Goal: Task Accomplishment & Management: Complete application form

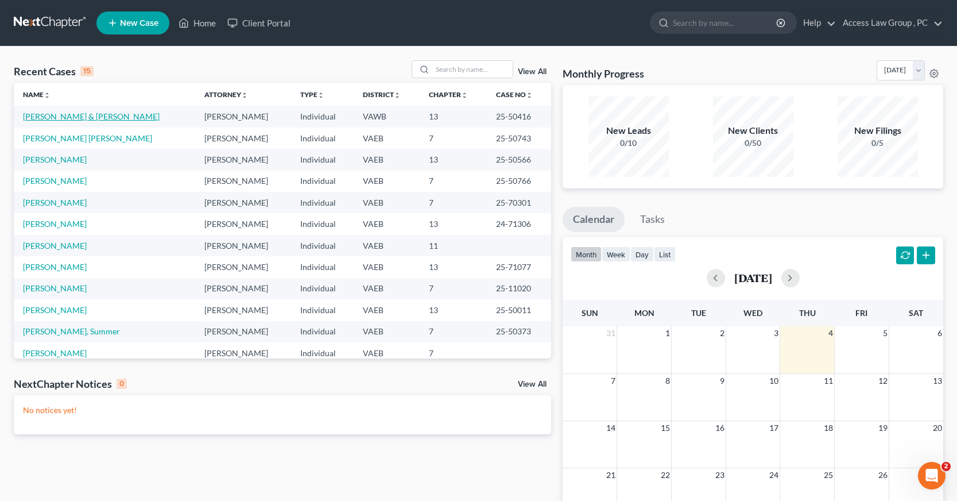
click at [61, 115] on link "[PERSON_NAME] & [PERSON_NAME]" at bounding box center [91, 116] width 137 height 10
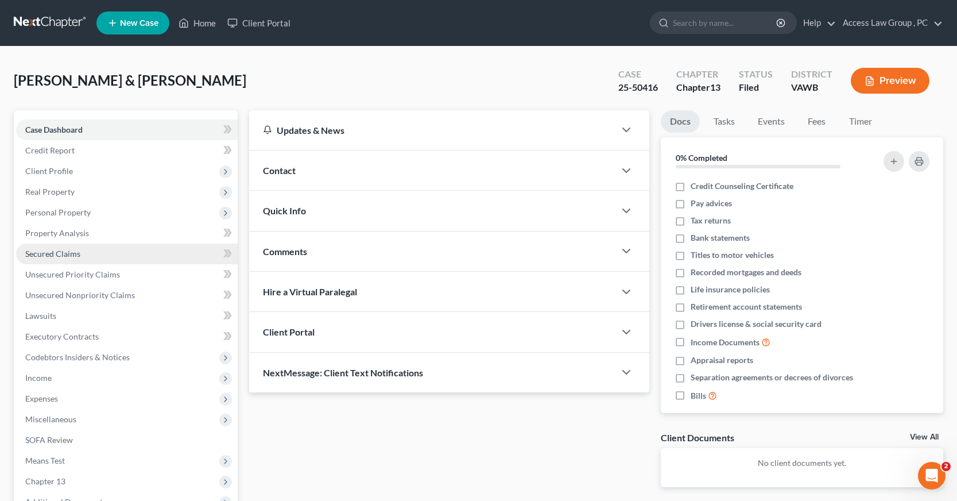
click at [41, 256] on span "Secured Claims" at bounding box center [52, 254] width 55 height 10
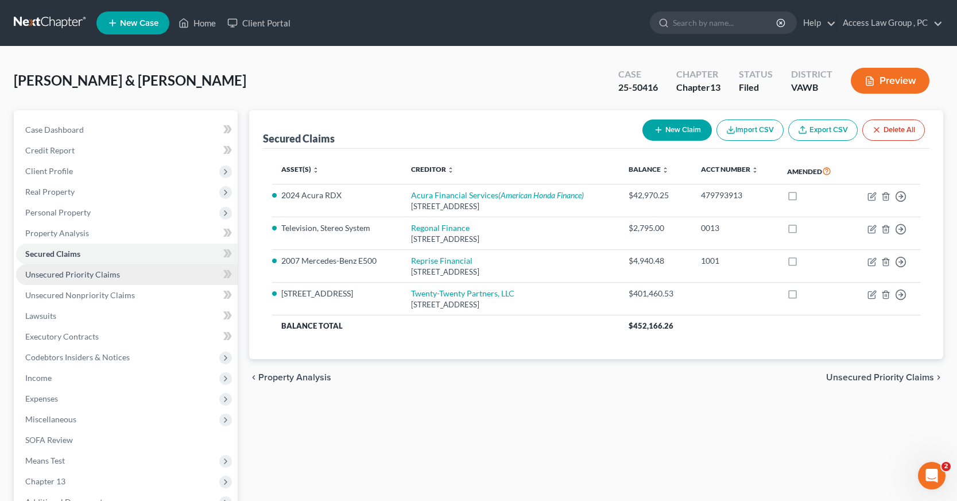
click at [89, 274] on span "Unsecured Priority Claims" at bounding box center [72, 274] width 95 height 10
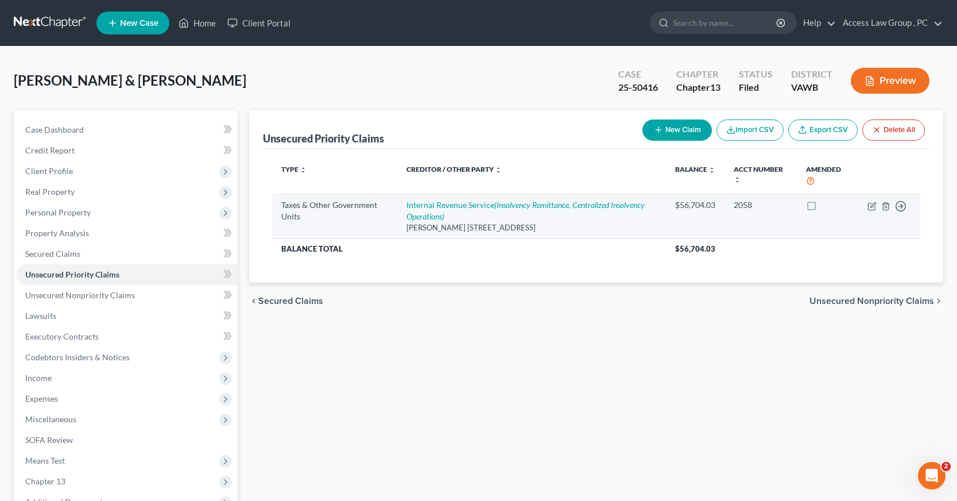
click at [683, 206] on div "$56,704.03" at bounding box center [695, 204] width 40 height 11
click at [870, 206] on icon "button" at bounding box center [871, 205] width 9 height 9
select select "0"
select select "48"
select select "2"
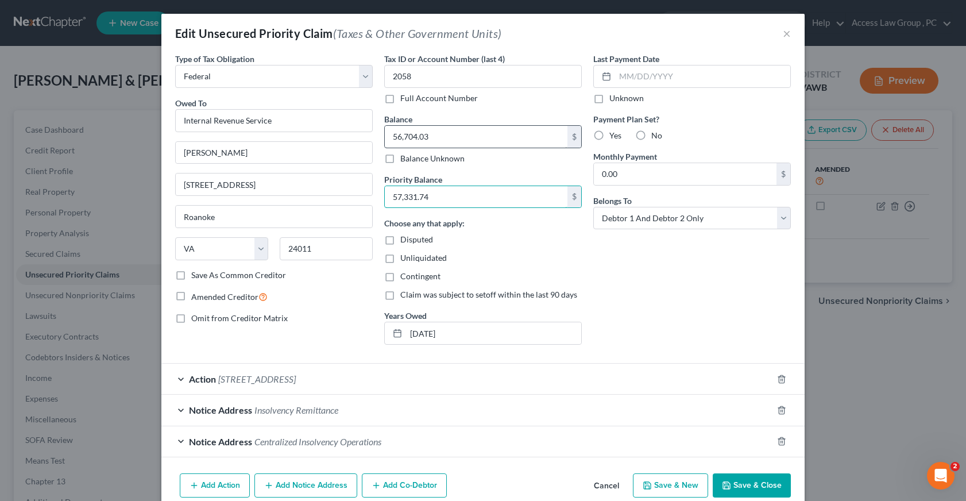
type input "57,331.74"
click at [764, 482] on button "Save & Close" at bounding box center [751, 485] width 78 height 24
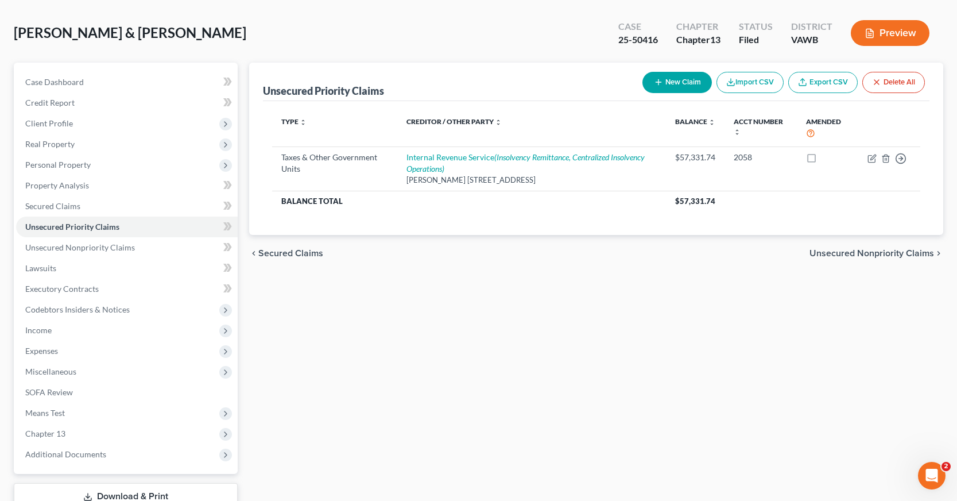
scroll to position [130, 0]
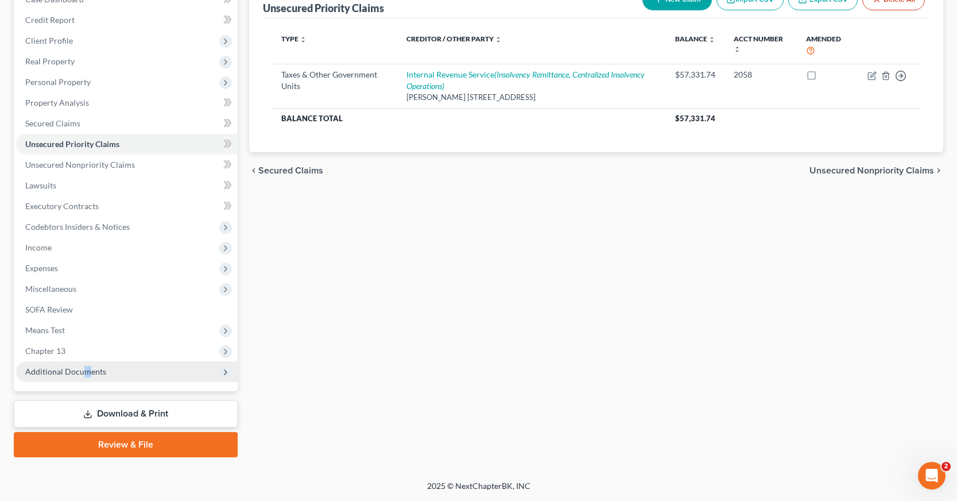
click at [86, 373] on span "Additional Documents" at bounding box center [65, 371] width 81 height 10
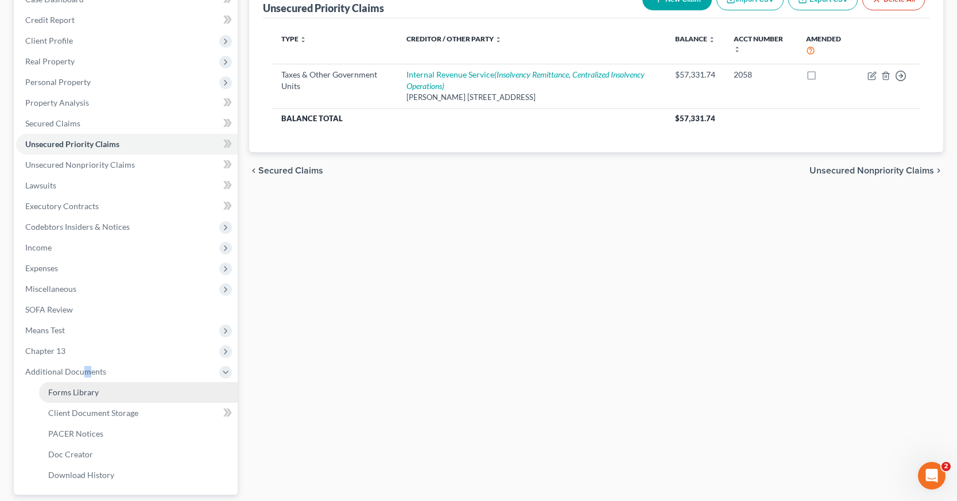
click at [87, 393] on span "Forms Library" at bounding box center [73, 392] width 51 height 10
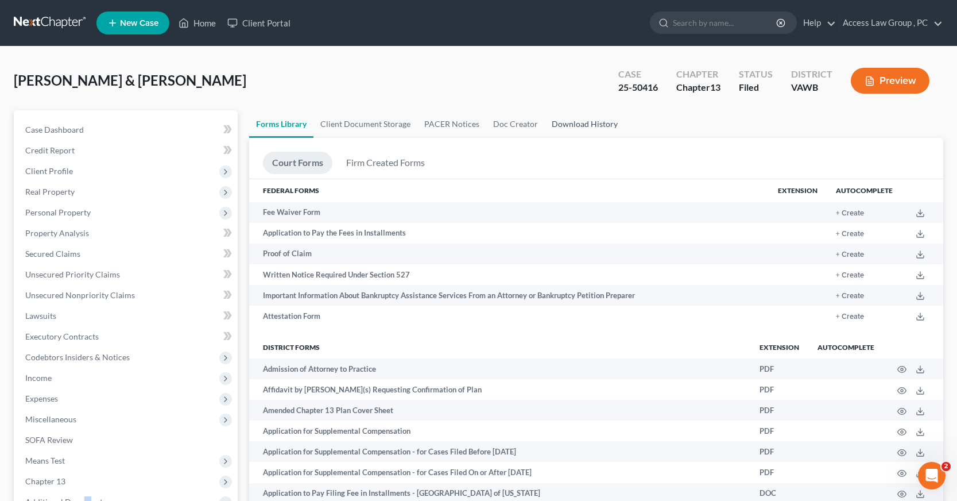
click at [584, 122] on link "Download History" at bounding box center [585, 124] width 80 height 28
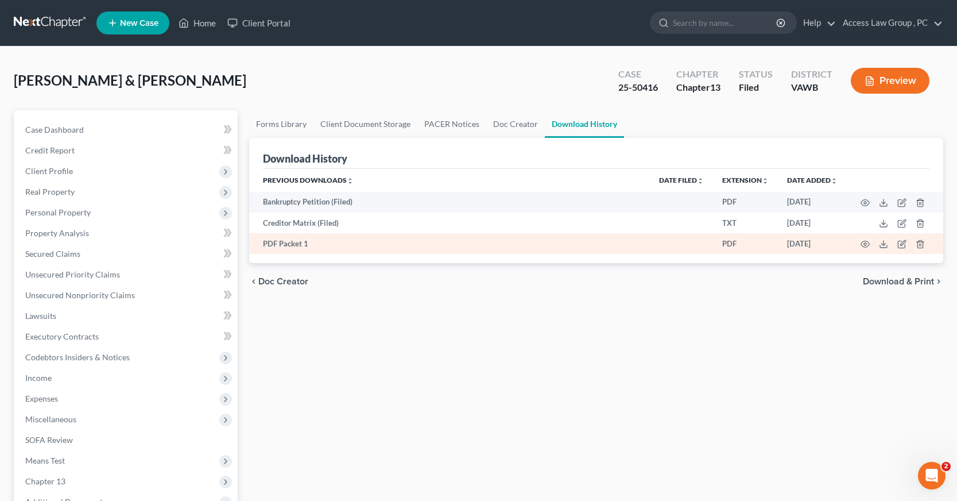
click at [870, 243] on td at bounding box center [895, 243] width 96 height 21
click at [863, 241] on icon "button" at bounding box center [864, 243] width 9 height 9
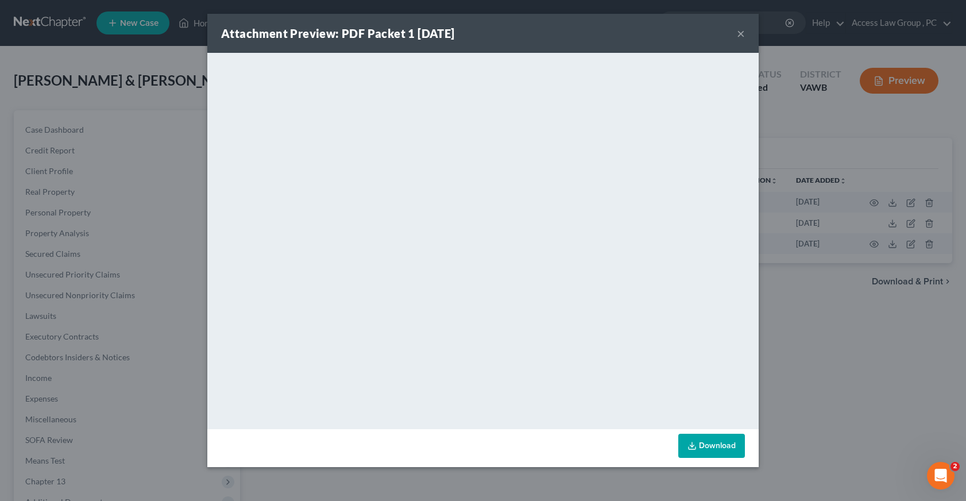
click at [742, 38] on button "×" at bounding box center [740, 33] width 8 height 14
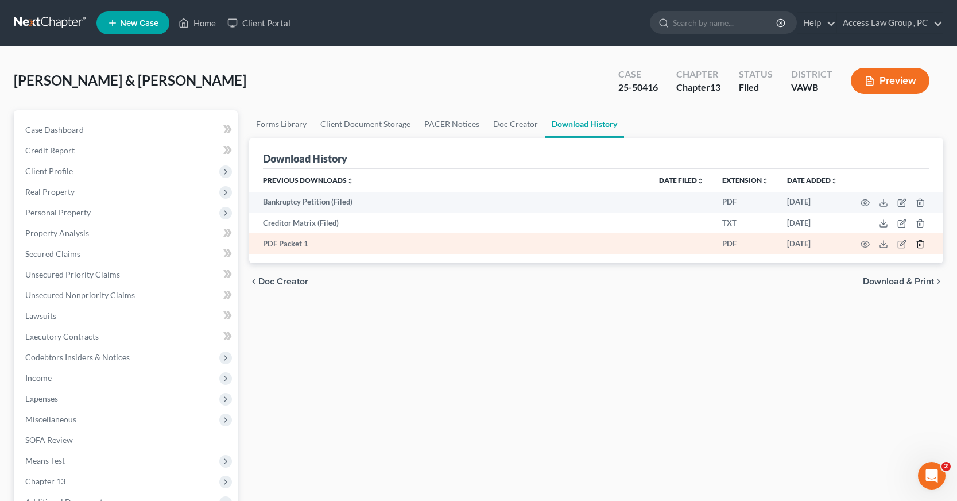
click at [920, 242] on polyline "button" at bounding box center [920, 242] width 7 height 0
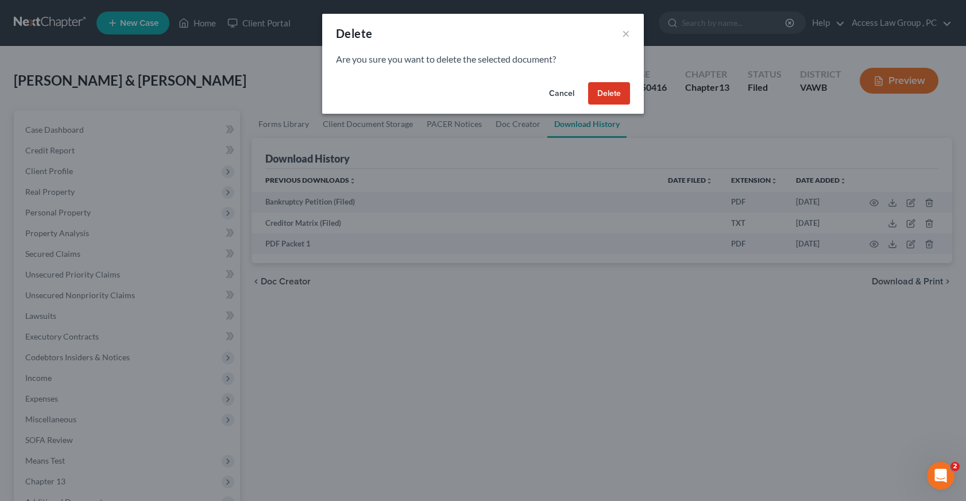
click at [615, 98] on button "Delete" at bounding box center [609, 93] width 42 height 23
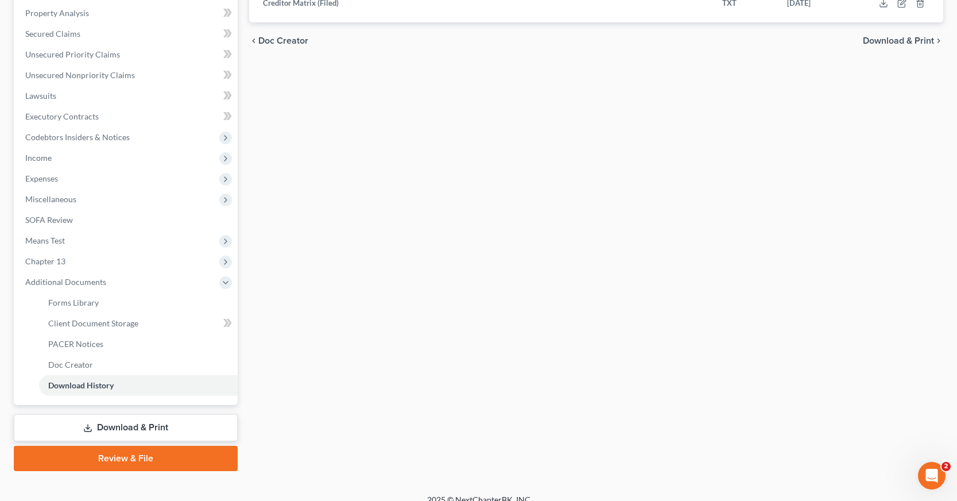
scroll to position [230, 0]
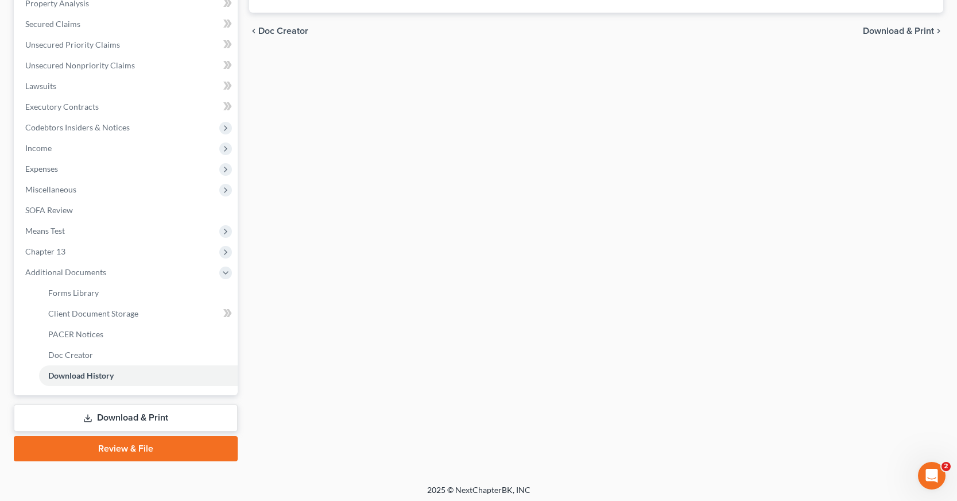
click at [99, 414] on link "Download & Print" at bounding box center [126, 417] width 224 height 27
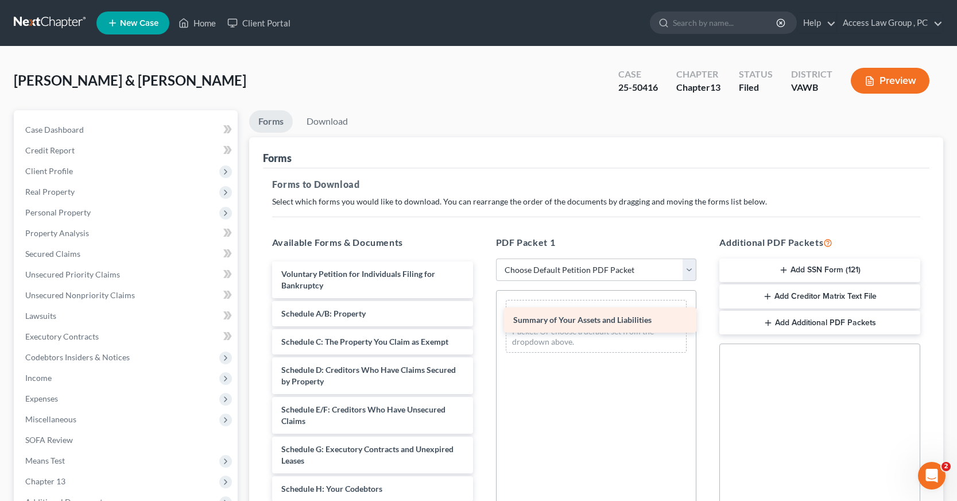
drag, startPoint x: 352, startPoint y: 316, endPoint x: 584, endPoint y: 323, distance: 232.0
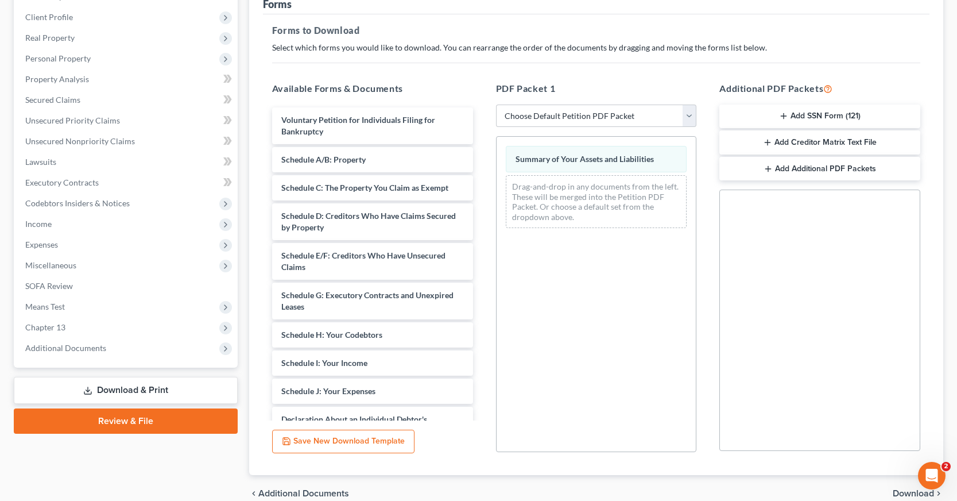
scroll to position [172, 0]
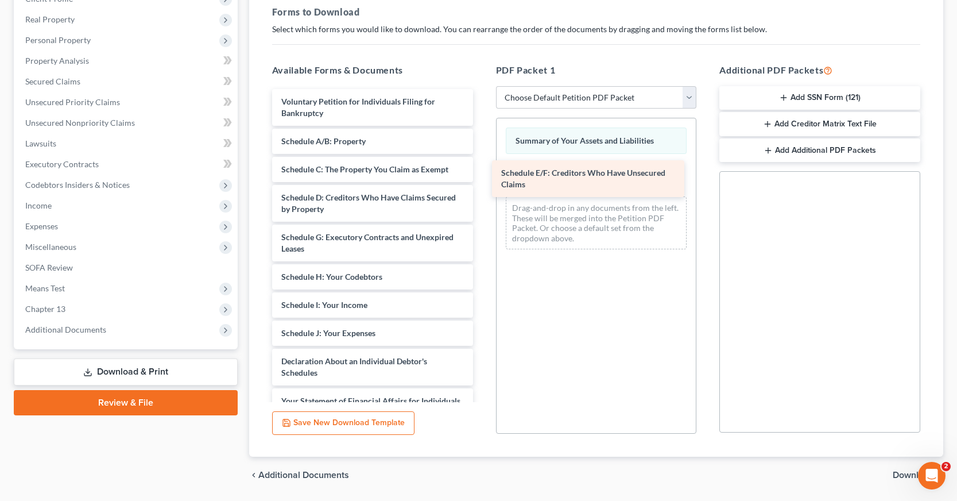
drag, startPoint x: 344, startPoint y: 239, endPoint x: 564, endPoint y: 175, distance: 229.1
click at [482, 175] on div "Schedule E/F: Creditors Who Have Unsecured Claims Voluntary Petition for Indivi…" at bounding box center [372, 353] width 219 height 528
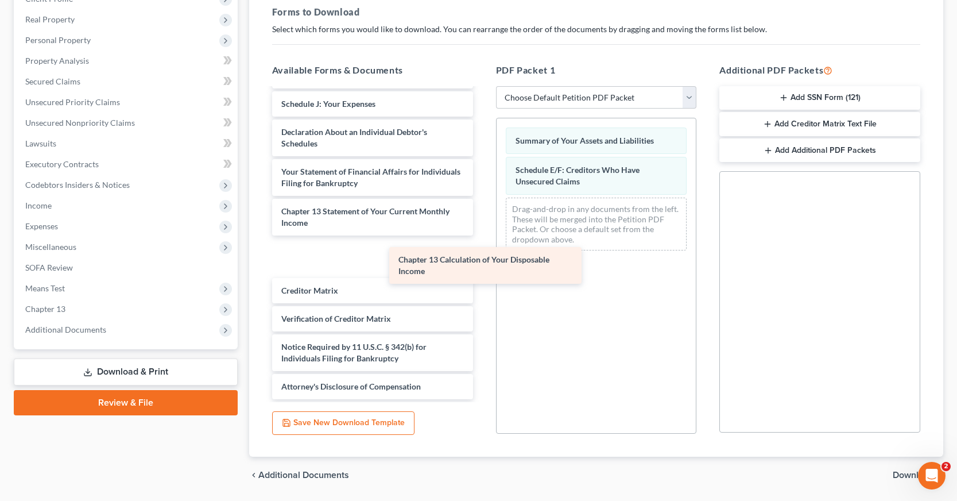
scroll to position [189, 0]
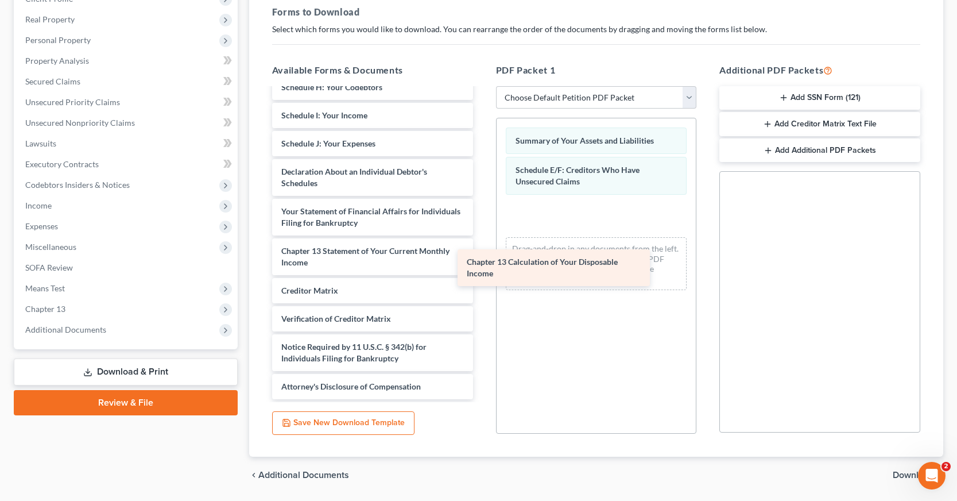
drag, startPoint x: 363, startPoint y: 251, endPoint x: 550, endPoint y: 262, distance: 186.9
click at [482, 262] on div "Chapter 13 Calculation of Your Disposable Income Voluntary Petition for Individ…" at bounding box center [372, 149] width 219 height 499
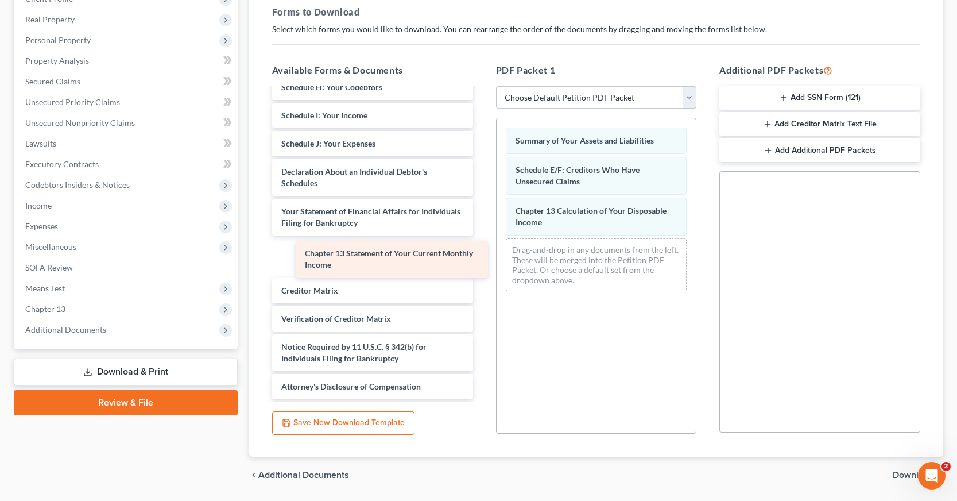
scroll to position [150, 0]
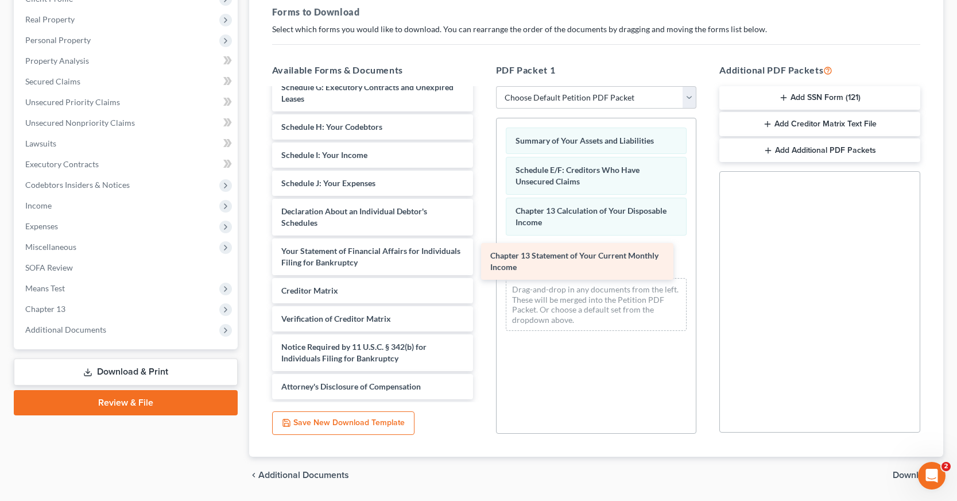
drag, startPoint x: 422, startPoint y: 255, endPoint x: 631, endPoint y: 259, distance: 209.6
click at [482, 259] on div "Chapter 13 Statement of Your Current Monthly Income Voluntary Petition for Indi…" at bounding box center [372, 169] width 219 height 460
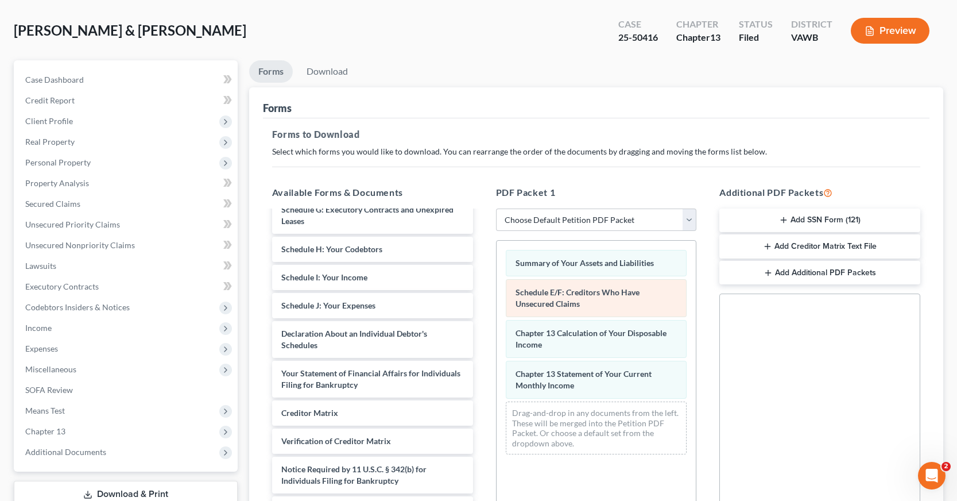
scroll to position [0, 0]
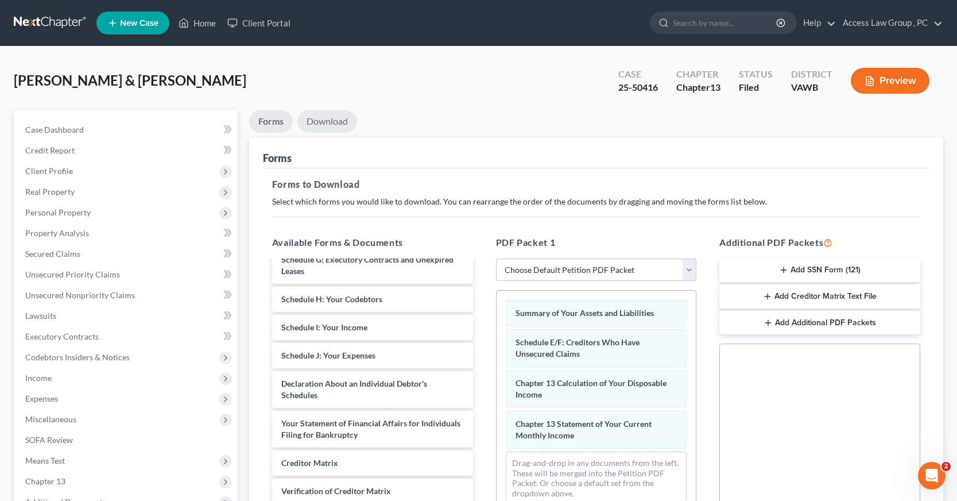
click at [334, 120] on link "Download" at bounding box center [327, 121] width 60 height 22
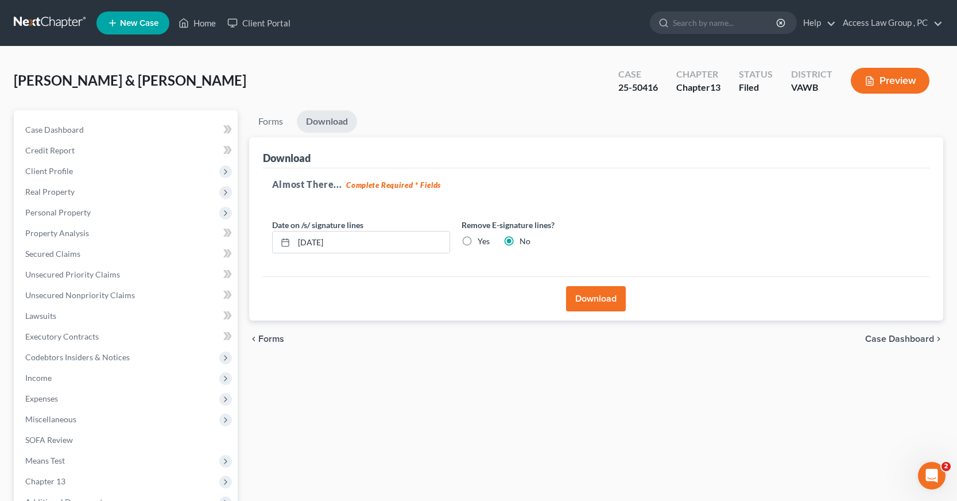
click at [583, 295] on button "Download" at bounding box center [596, 298] width 60 height 25
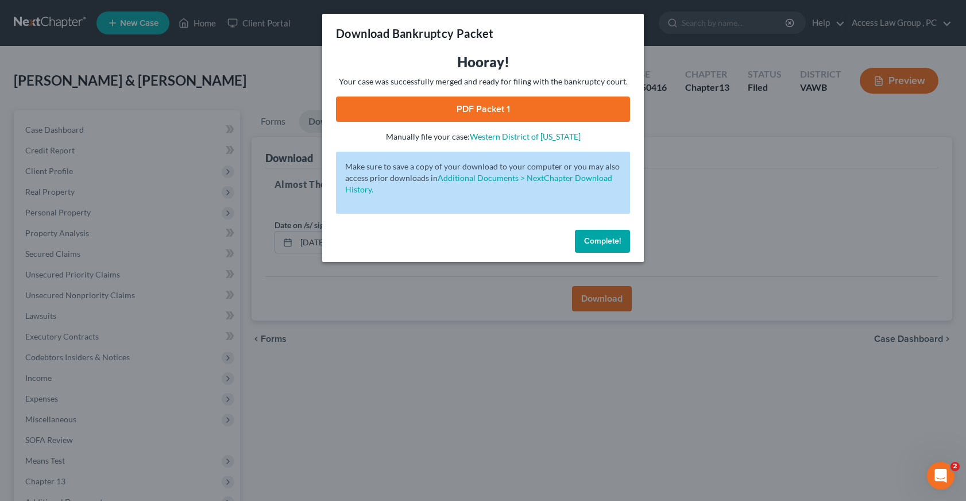
click at [607, 243] on span "Complete!" at bounding box center [602, 241] width 37 height 10
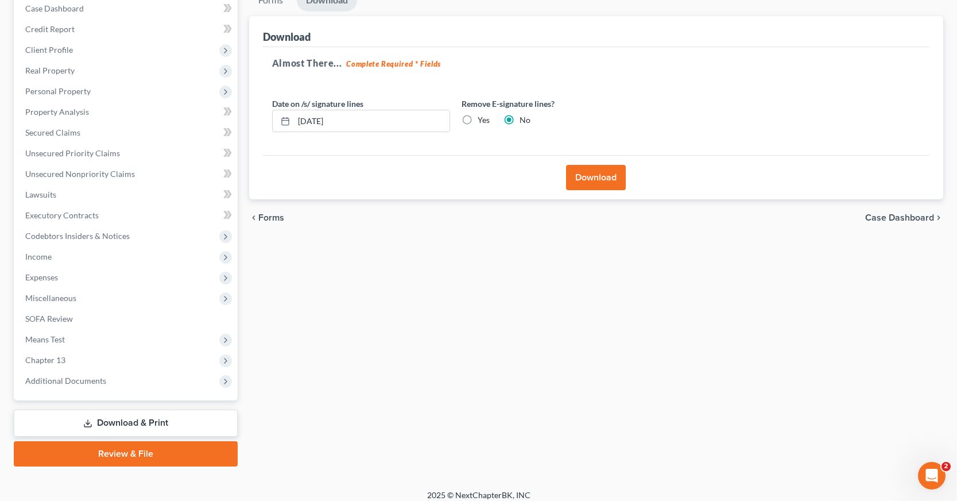
scroll to position [130, 0]
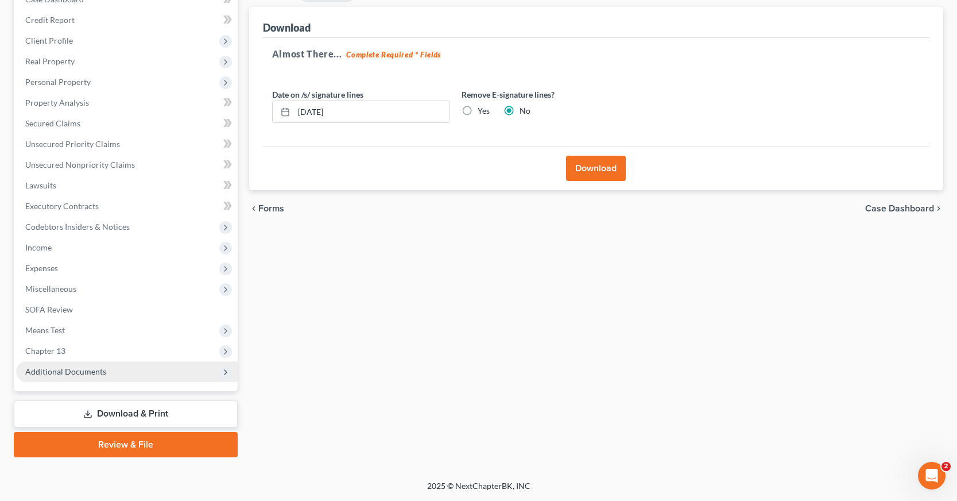
click at [45, 370] on span "Additional Documents" at bounding box center [65, 371] width 81 height 10
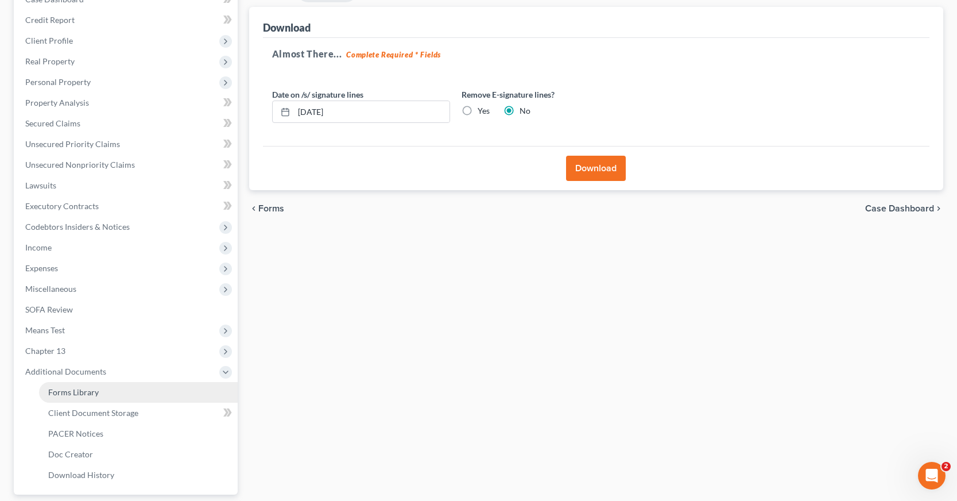
click at [76, 394] on span "Forms Library" at bounding box center [73, 392] width 51 height 10
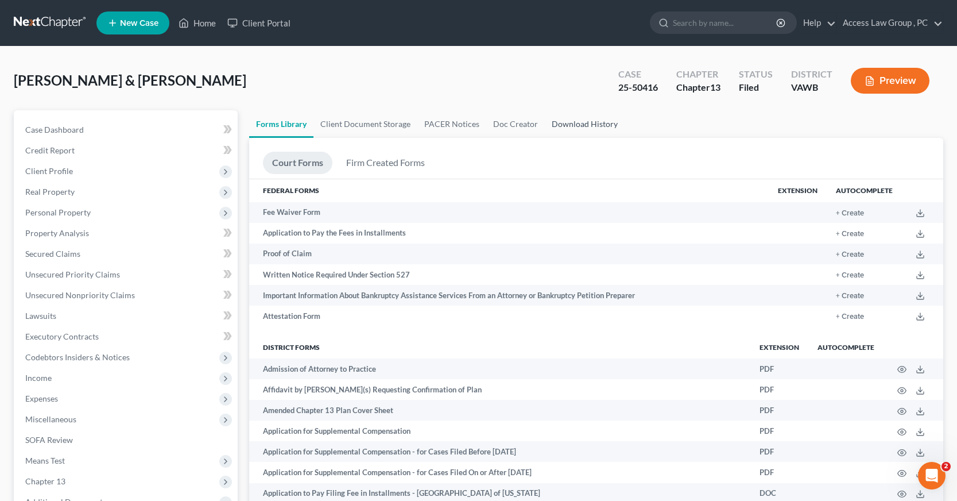
click at [586, 122] on link "Download History" at bounding box center [585, 124] width 80 height 28
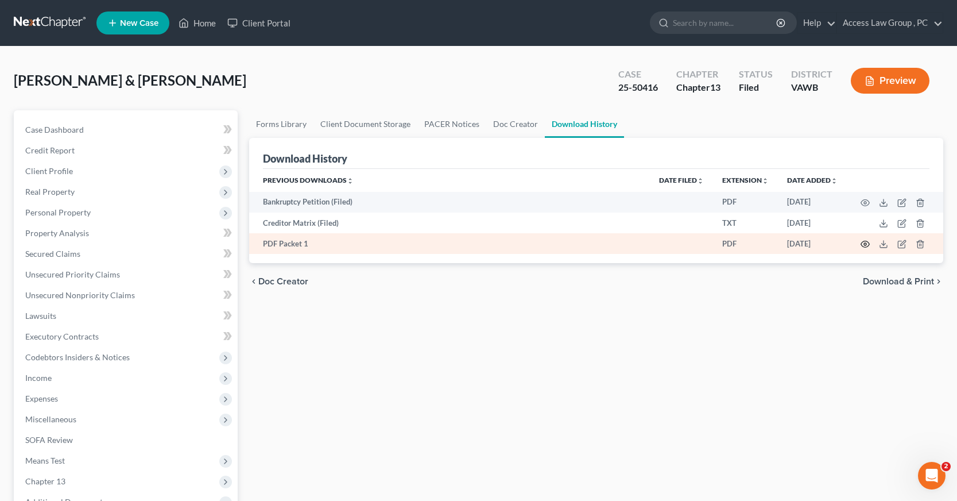
click at [867, 245] on icon "button" at bounding box center [864, 243] width 9 height 9
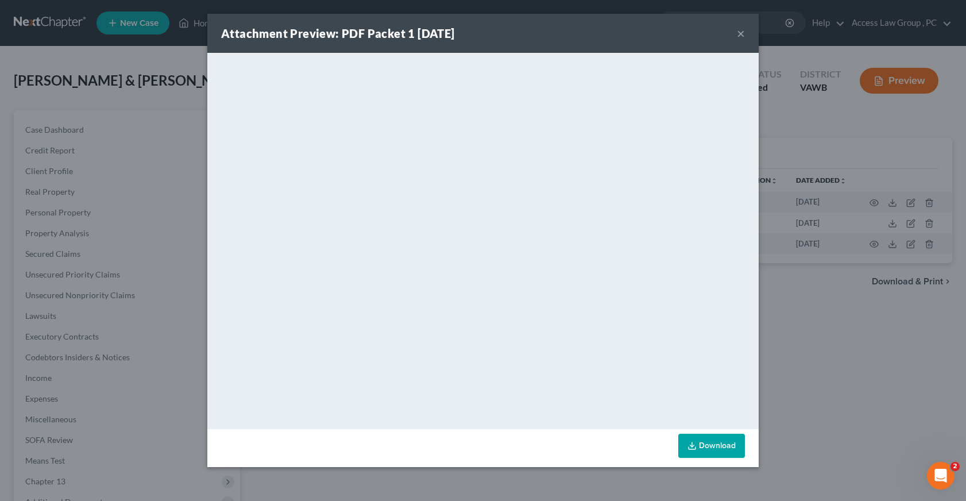
click at [733, 443] on link "Download" at bounding box center [711, 445] width 67 height 24
click at [113, 275] on div "Attachment Preview: PDF Packet 1 [DATE] × <object ng-attr-data='[URL][DOMAIN_NA…" at bounding box center [483, 250] width 966 height 501
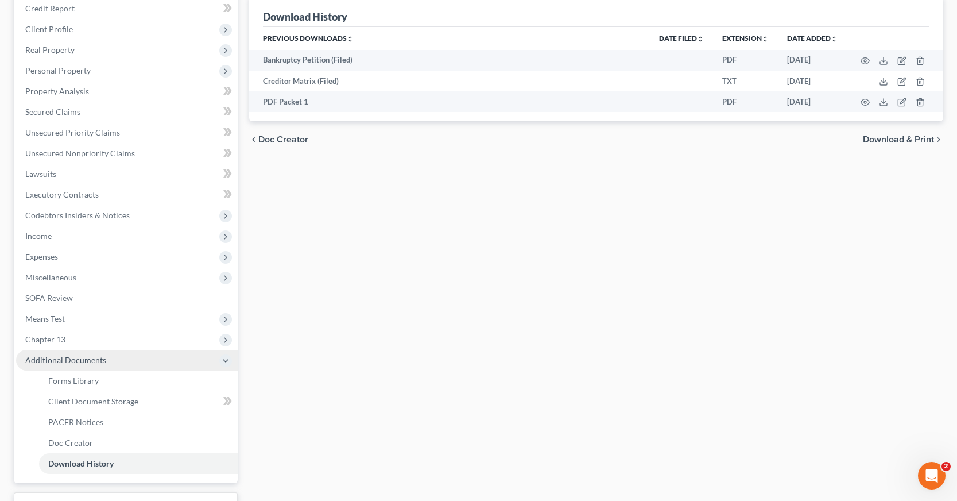
scroll to position [172, 0]
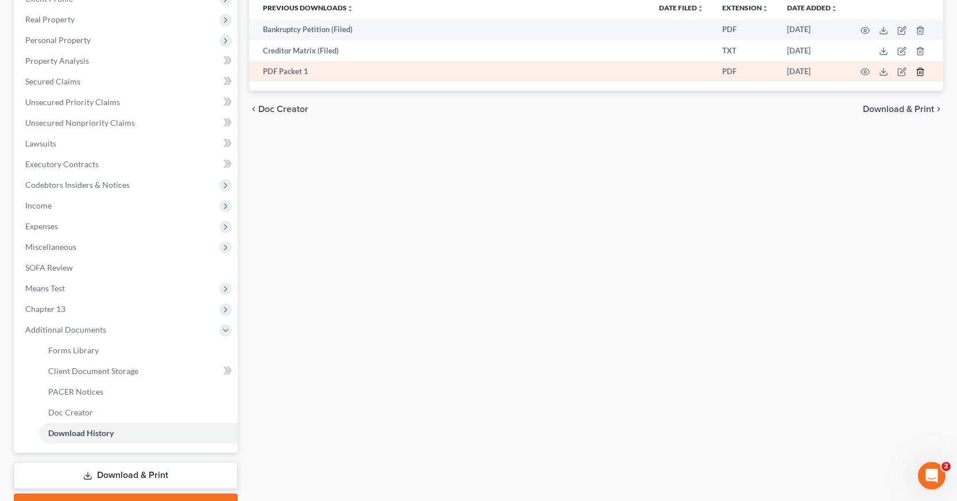
click at [918, 69] on icon "button" at bounding box center [919, 71] width 5 height 7
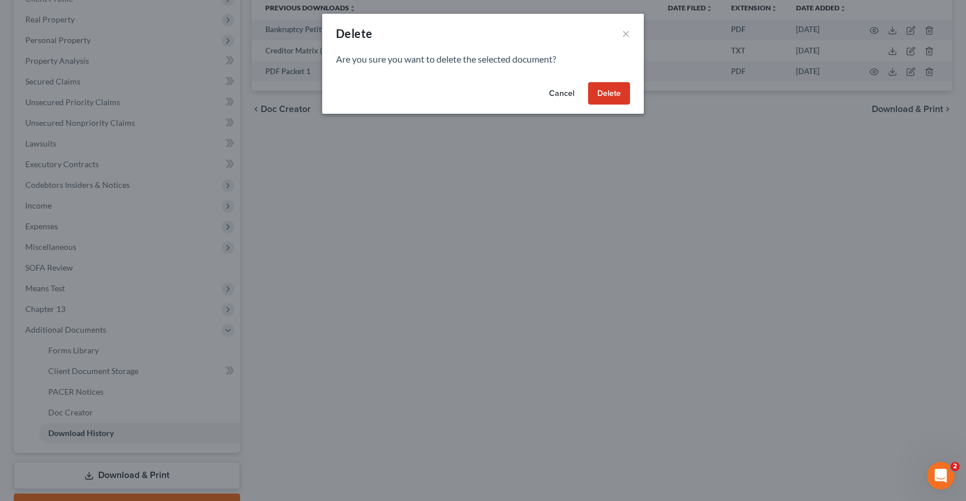
click at [608, 100] on button "Delete" at bounding box center [609, 93] width 42 height 23
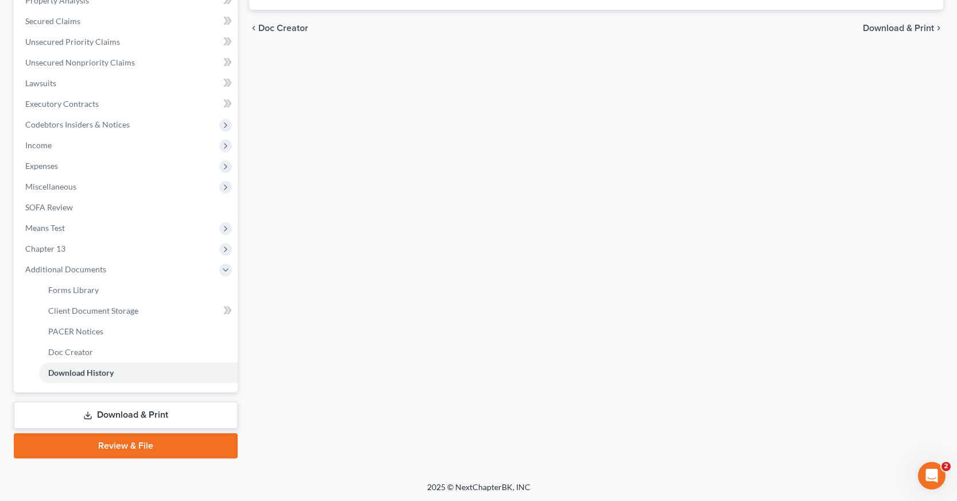
scroll to position [234, 0]
click at [93, 373] on span "Download History" at bounding box center [80, 371] width 65 height 10
click at [137, 414] on link "Download & Print" at bounding box center [126, 413] width 224 height 27
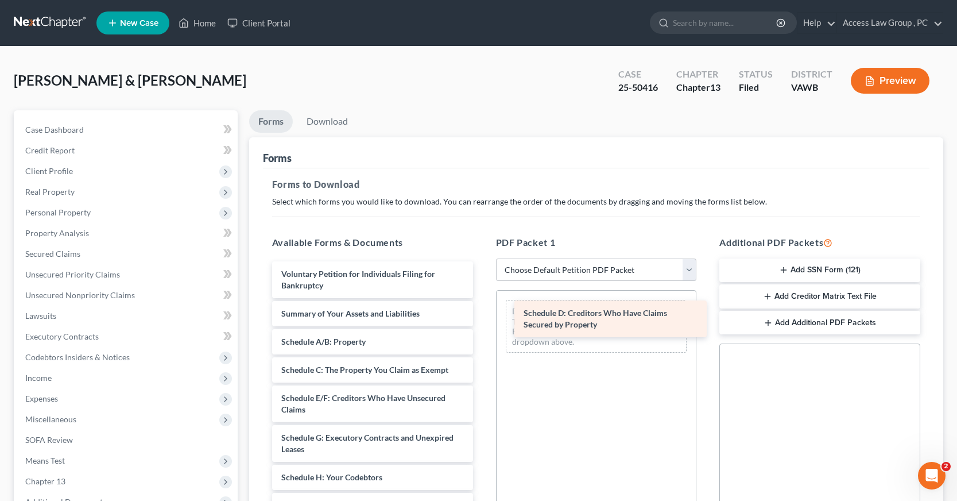
drag, startPoint x: 332, startPoint y: 400, endPoint x: 574, endPoint y: 315, distance: 256.5
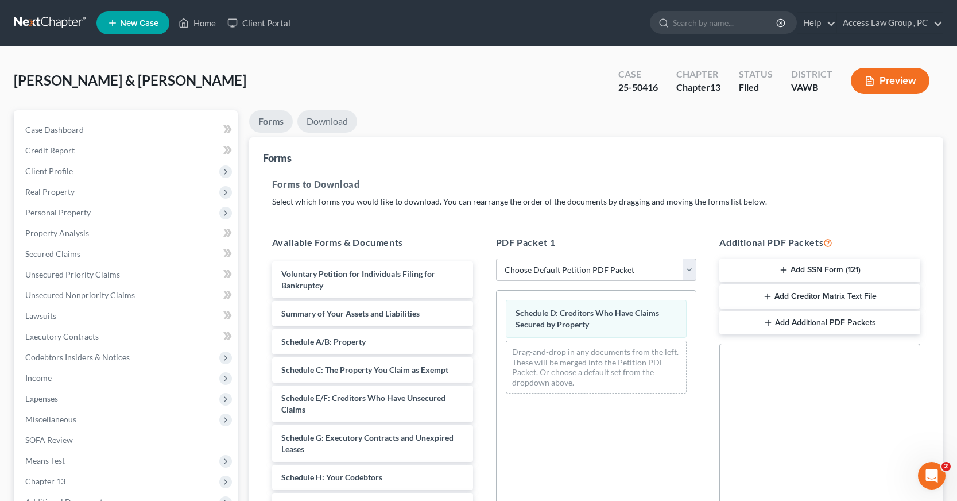
click at [331, 122] on link "Download" at bounding box center [327, 121] width 60 height 22
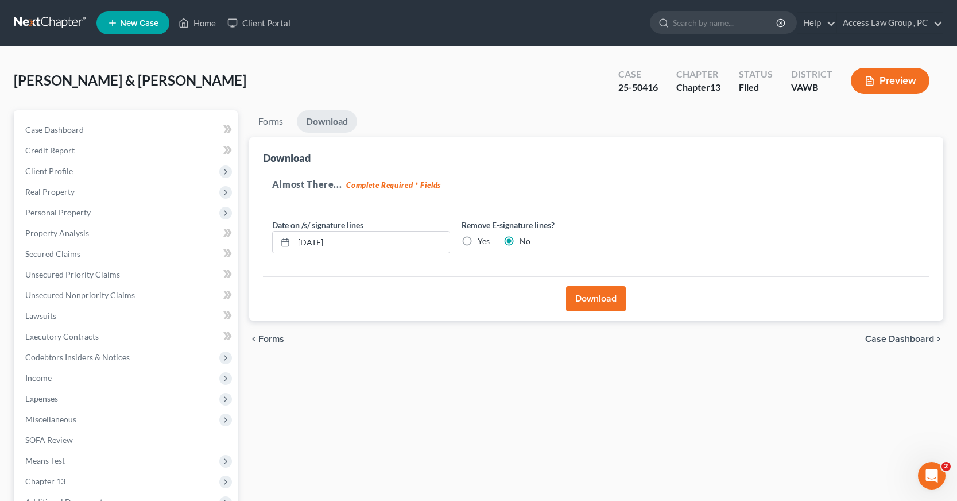
click at [592, 304] on button "Download" at bounding box center [596, 298] width 60 height 25
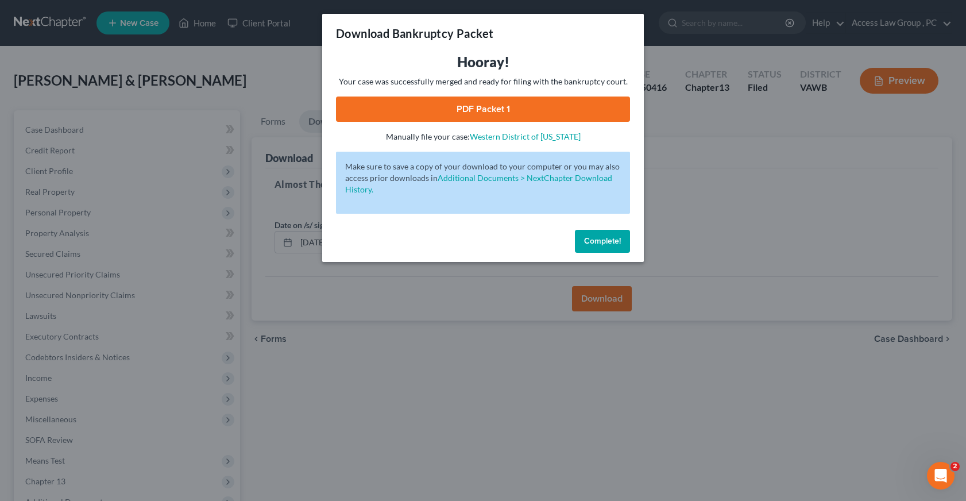
click at [616, 244] on span "Complete!" at bounding box center [602, 241] width 37 height 10
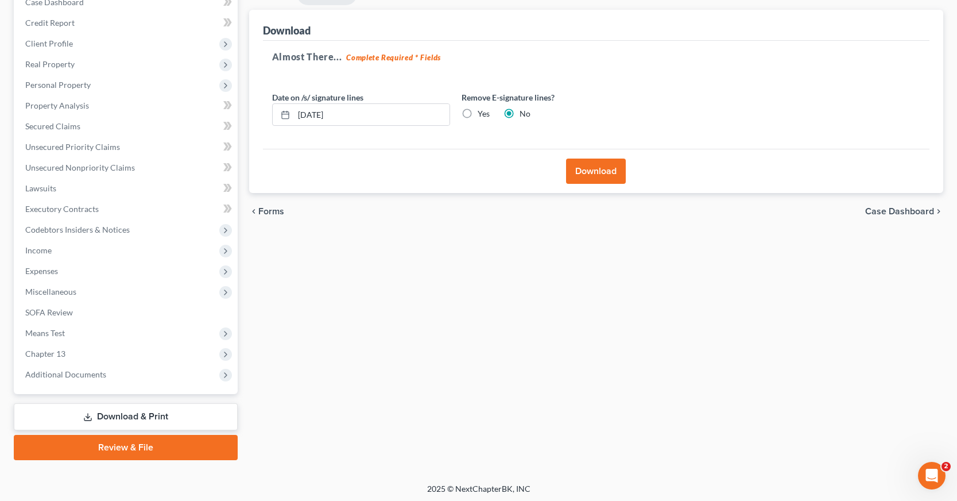
scroll to position [130, 0]
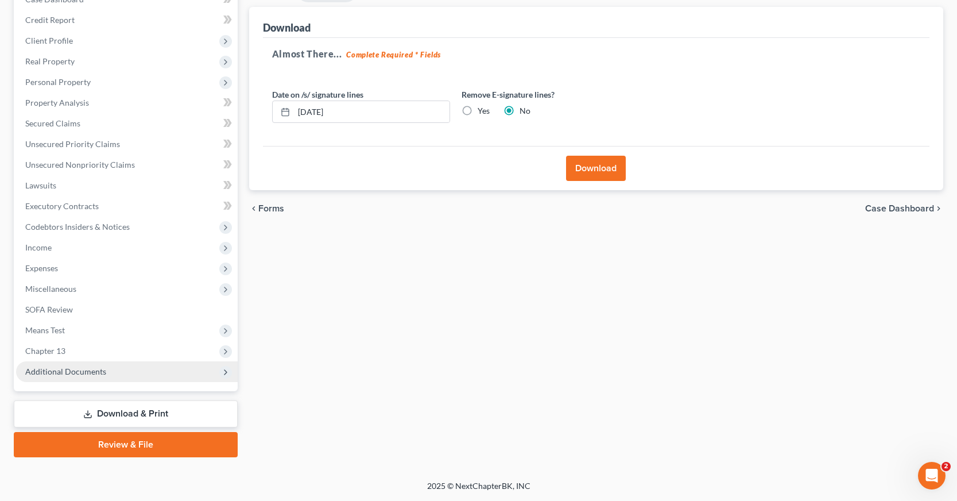
drag, startPoint x: 92, startPoint y: 373, endPoint x: 101, endPoint y: 373, distance: 8.6
click at [94, 373] on span "Additional Documents" at bounding box center [65, 371] width 81 height 10
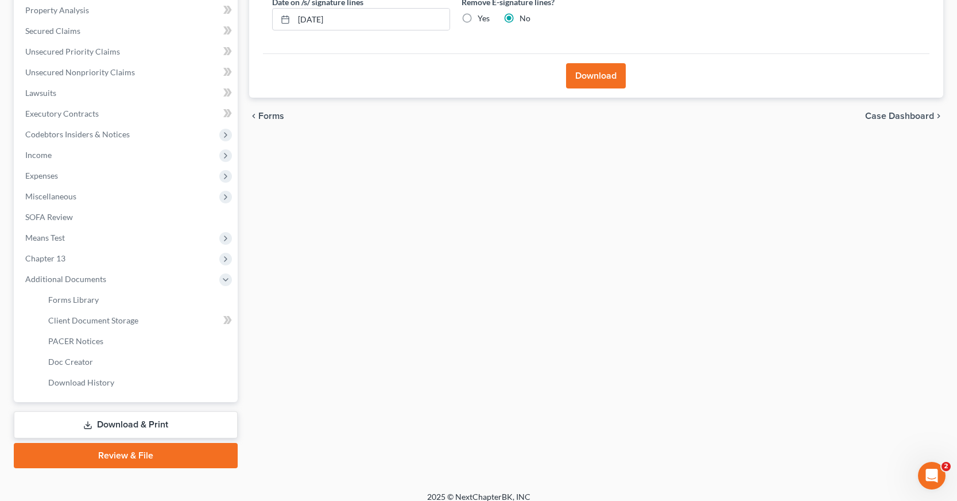
scroll to position [230, 0]
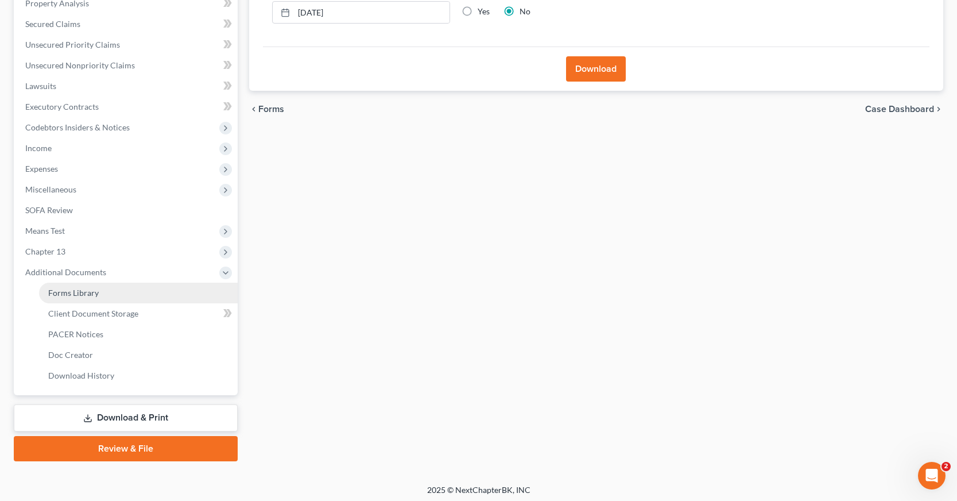
drag, startPoint x: 103, startPoint y: 297, endPoint x: 118, endPoint y: 296, distance: 14.4
click at [104, 297] on link "Forms Library" at bounding box center [138, 292] width 199 height 21
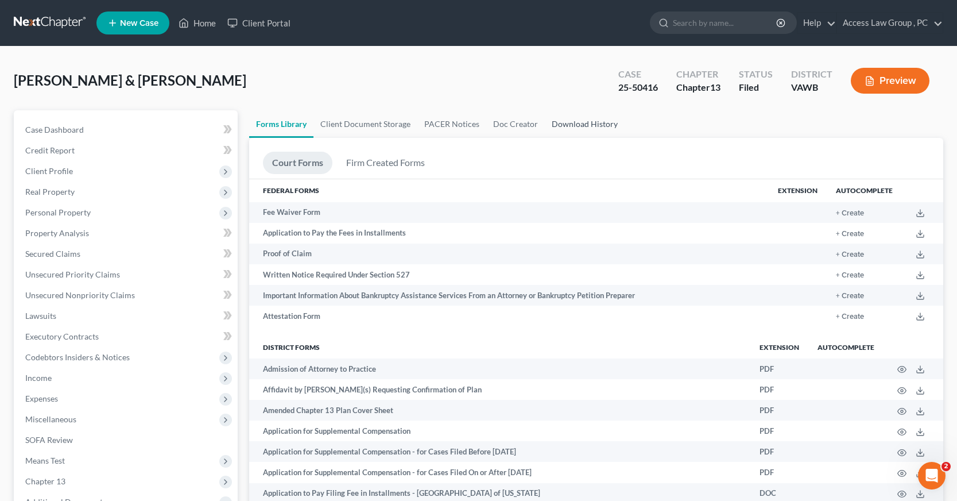
click at [599, 125] on link "Download History" at bounding box center [585, 124] width 80 height 28
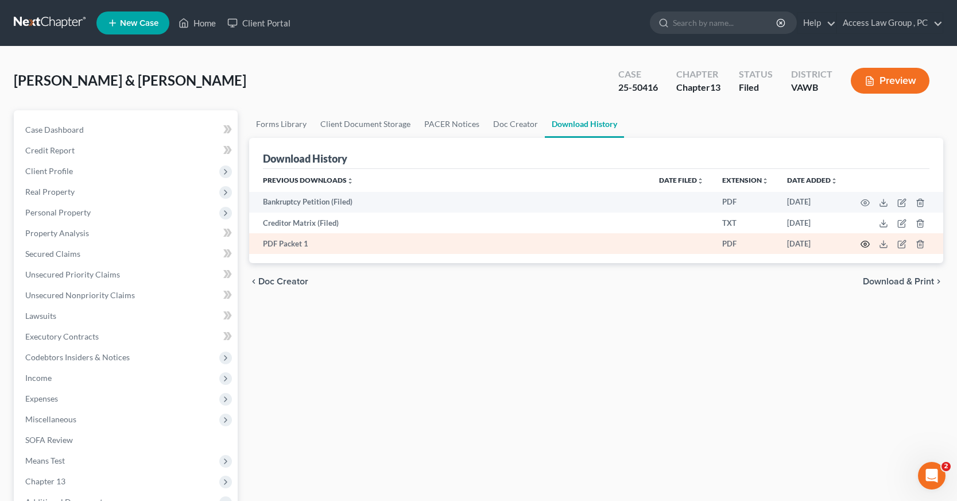
click at [862, 241] on icon "button" at bounding box center [864, 243] width 9 height 9
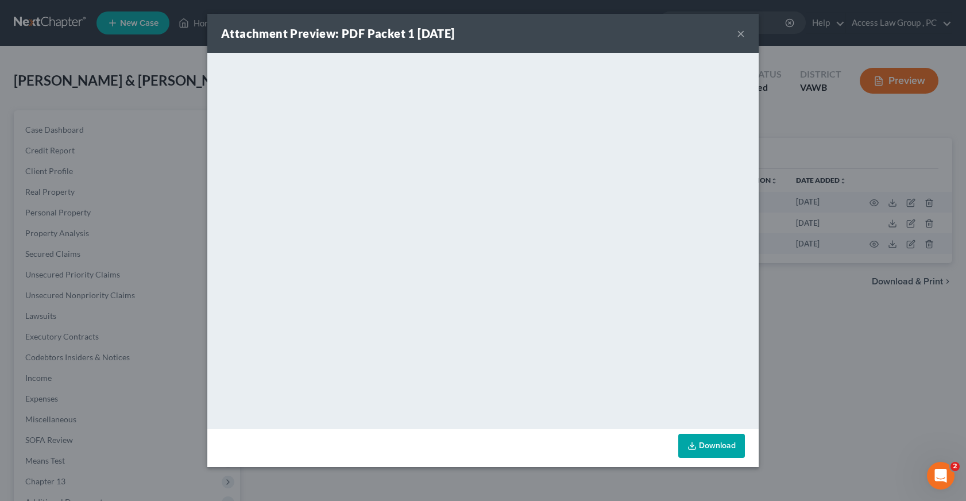
click at [714, 446] on link "Download" at bounding box center [711, 445] width 67 height 24
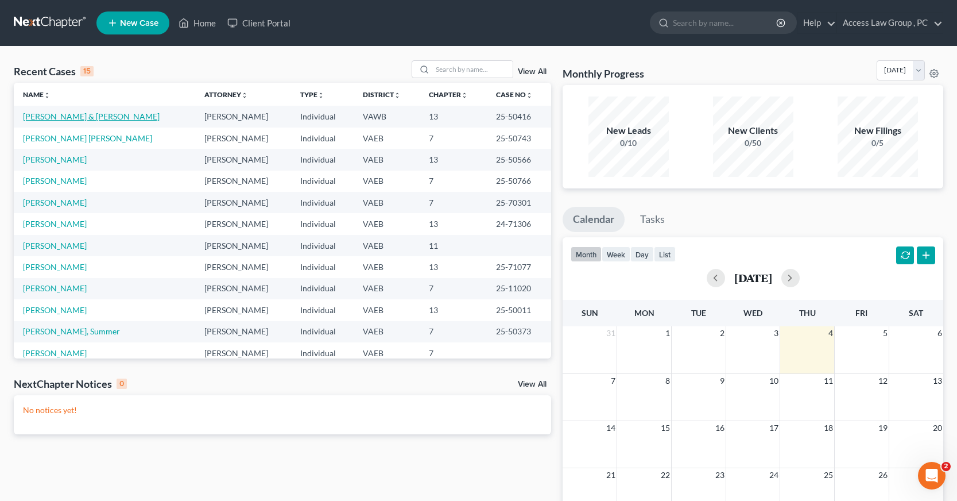
click at [84, 114] on link "[PERSON_NAME] & [PERSON_NAME]" at bounding box center [91, 116] width 137 height 10
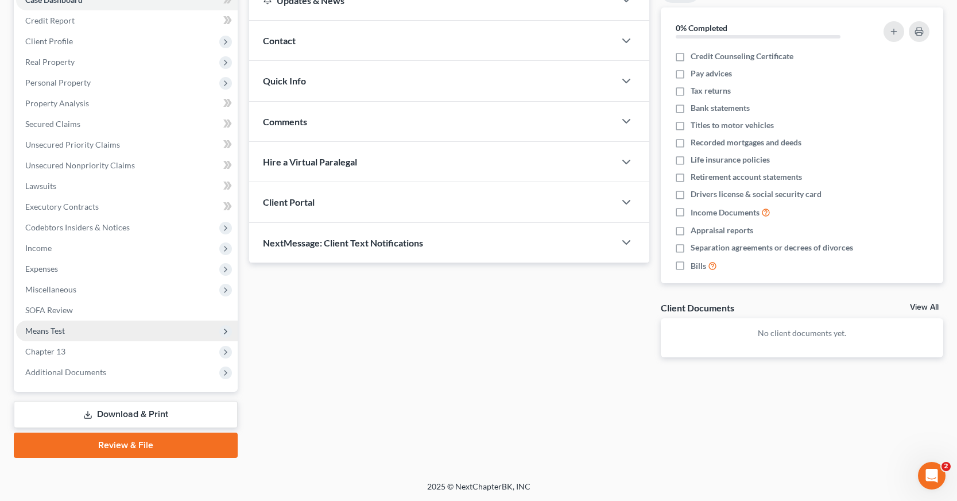
scroll to position [130, 0]
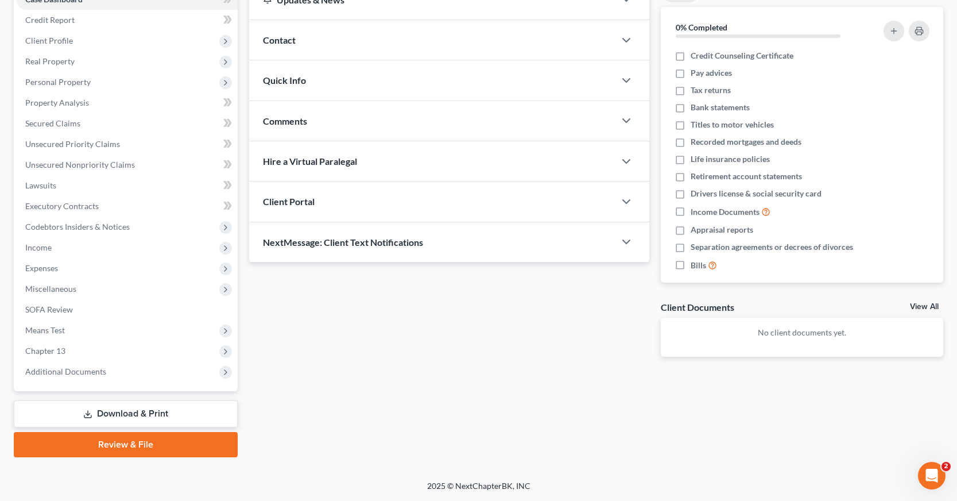
click at [82, 410] on link "Download & Print" at bounding box center [126, 413] width 224 height 27
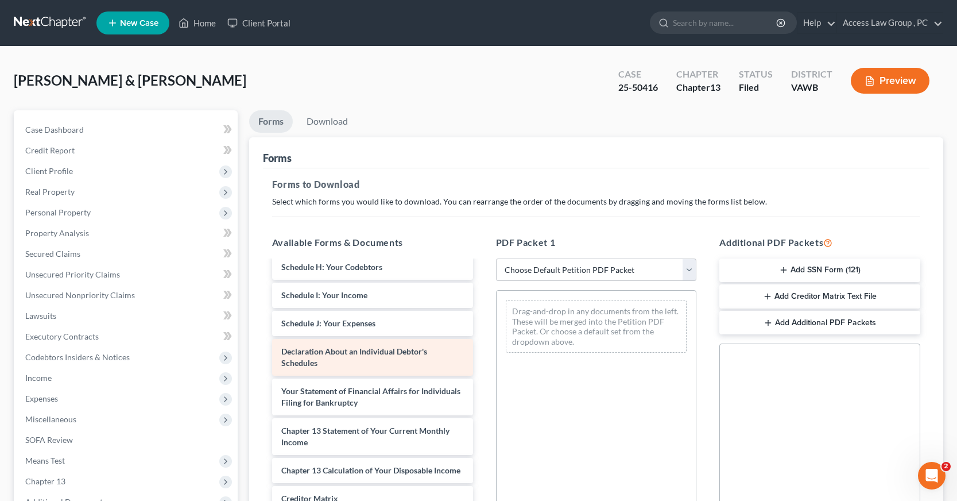
scroll to position [172, 0]
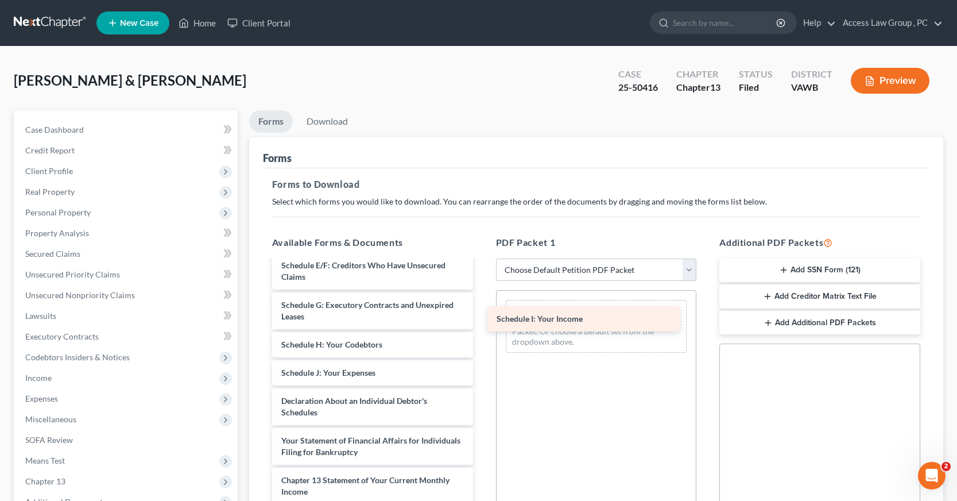
drag, startPoint x: 353, startPoint y: 375, endPoint x: 569, endPoint y: 321, distance: 222.5
click at [482, 321] on div "Schedule I: Your Income Voluntary Petition for Individuals Filing for Bankruptc…" at bounding box center [372, 372] width 219 height 567
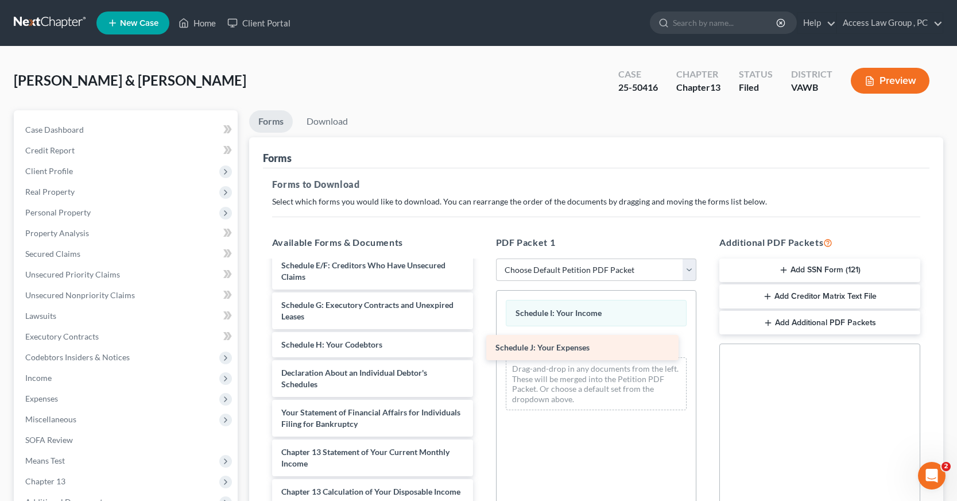
drag, startPoint x: 354, startPoint y: 375, endPoint x: 568, endPoint y: 350, distance: 215.6
click at [482, 350] on div "Schedule J: Your Expenses Voluntary Petition for Individuals Filing for Bankrup…" at bounding box center [372, 358] width 219 height 539
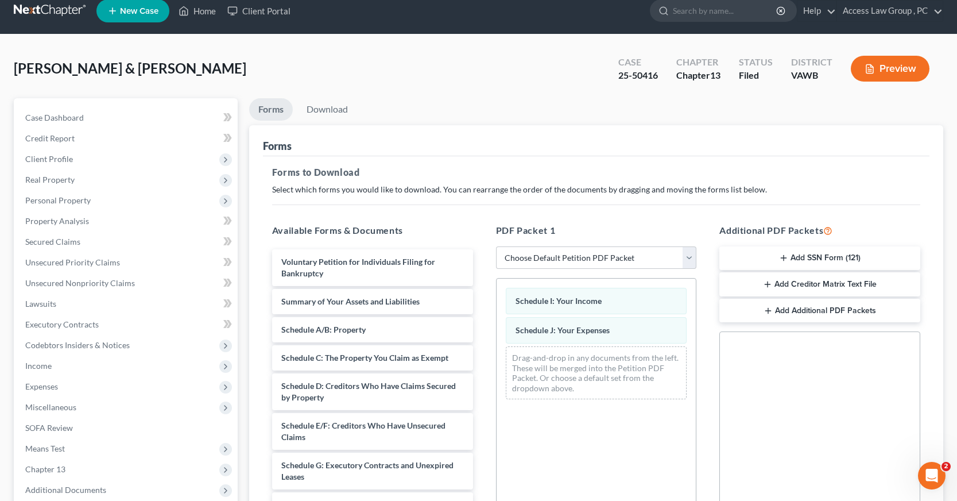
scroll to position [0, 0]
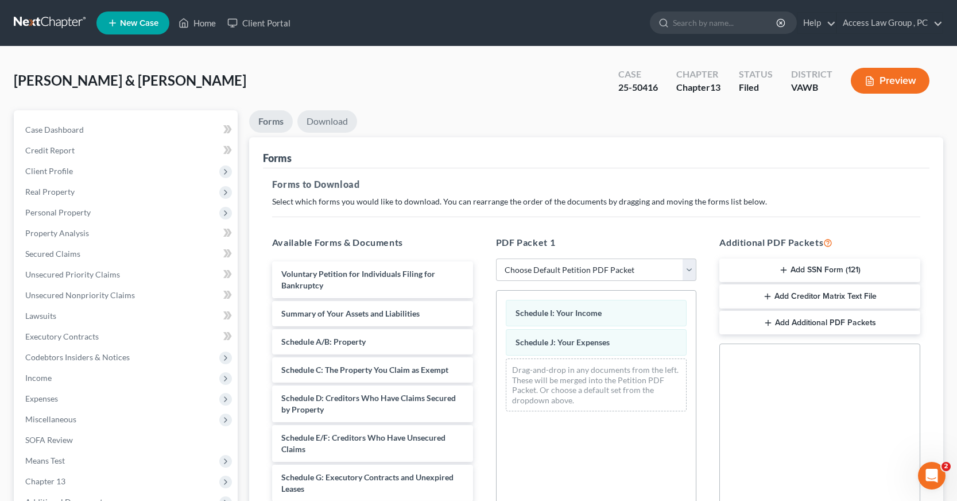
click at [325, 122] on link "Download" at bounding box center [327, 121] width 60 height 22
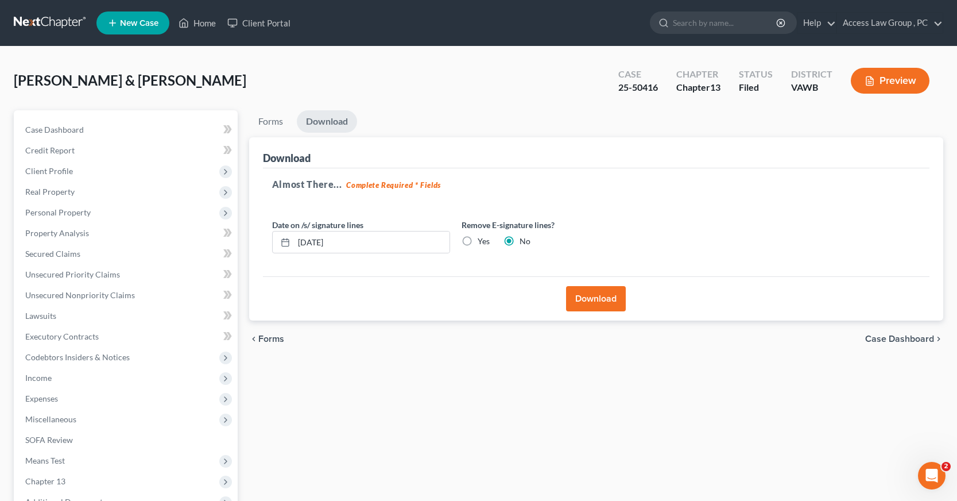
click at [589, 298] on button "Download" at bounding box center [596, 298] width 60 height 25
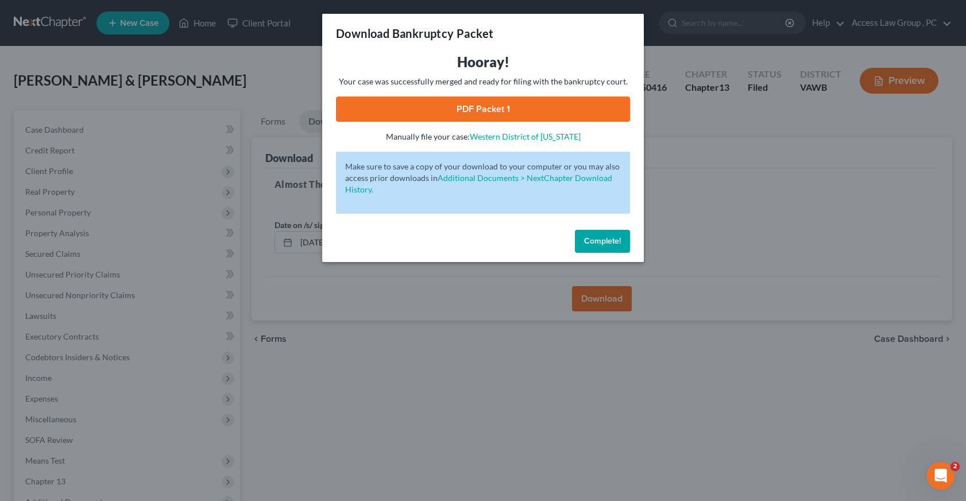
click at [601, 243] on span "Complete!" at bounding box center [602, 241] width 37 height 10
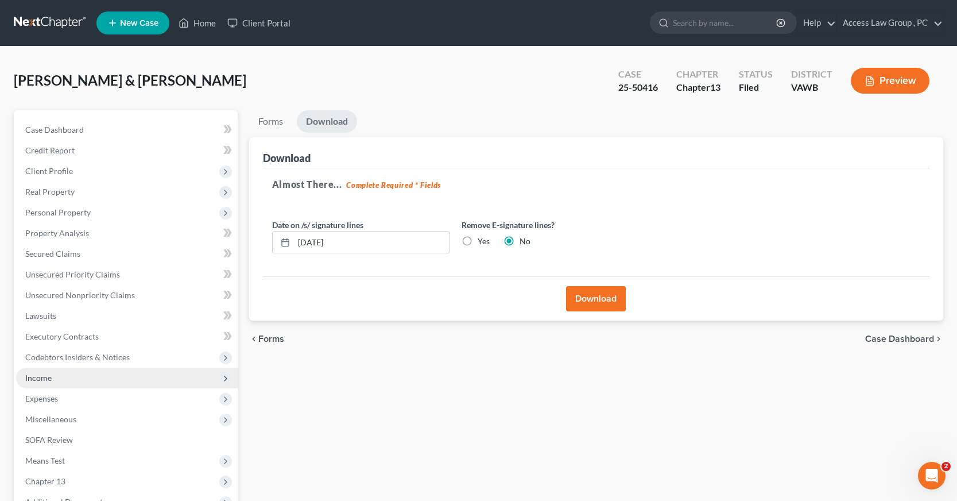
click at [34, 378] on span "Income" at bounding box center [38, 378] width 26 height 10
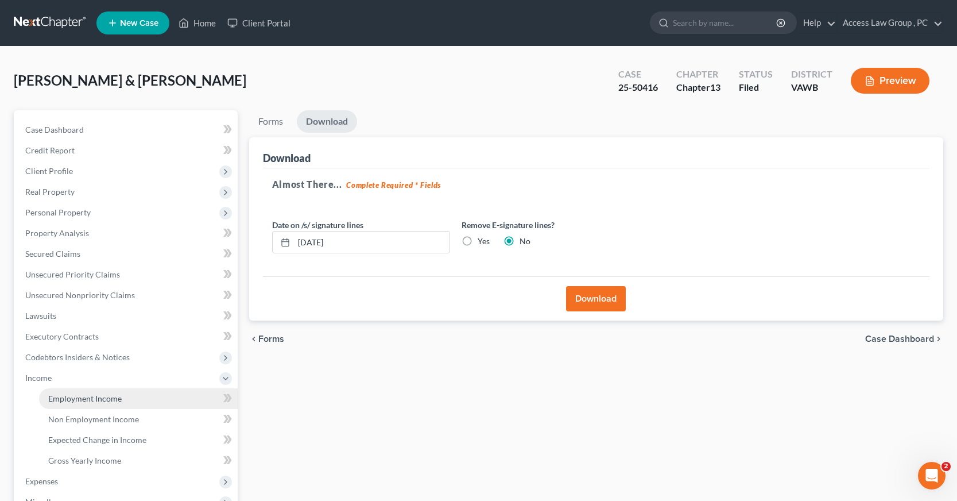
click at [72, 398] on span "Employment Income" at bounding box center [84, 398] width 73 height 10
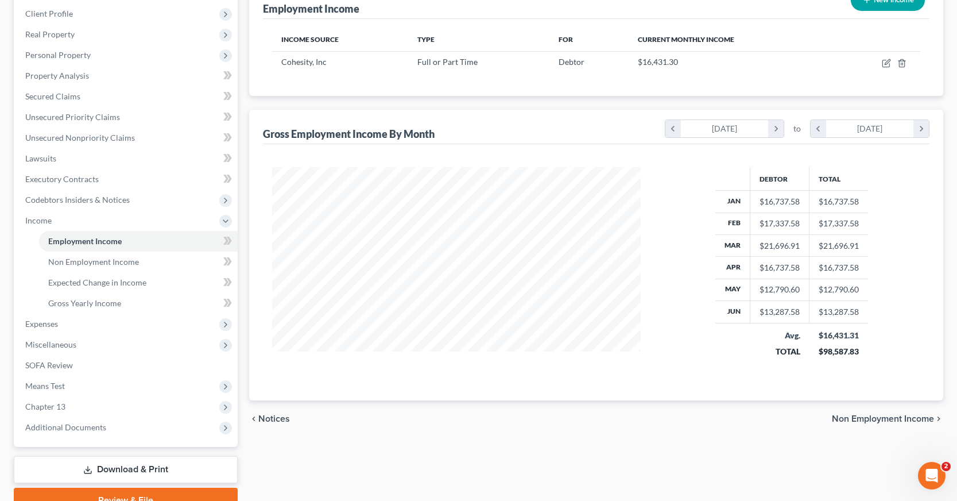
scroll to position [172, 0]
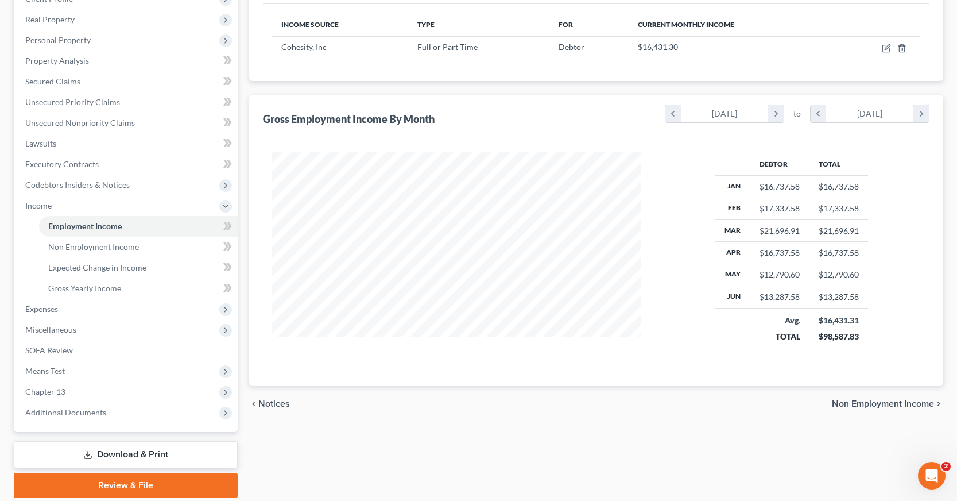
click at [105, 454] on link "Download & Print" at bounding box center [126, 454] width 224 height 27
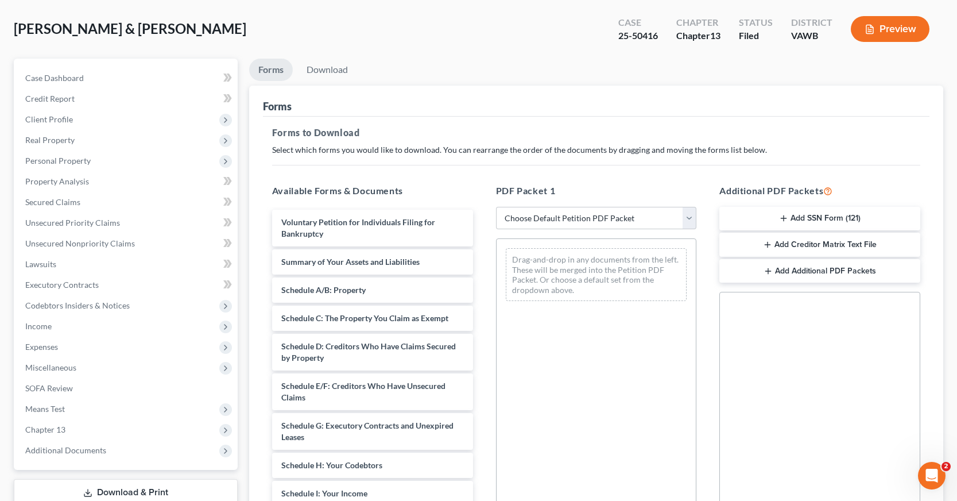
scroll to position [208, 0]
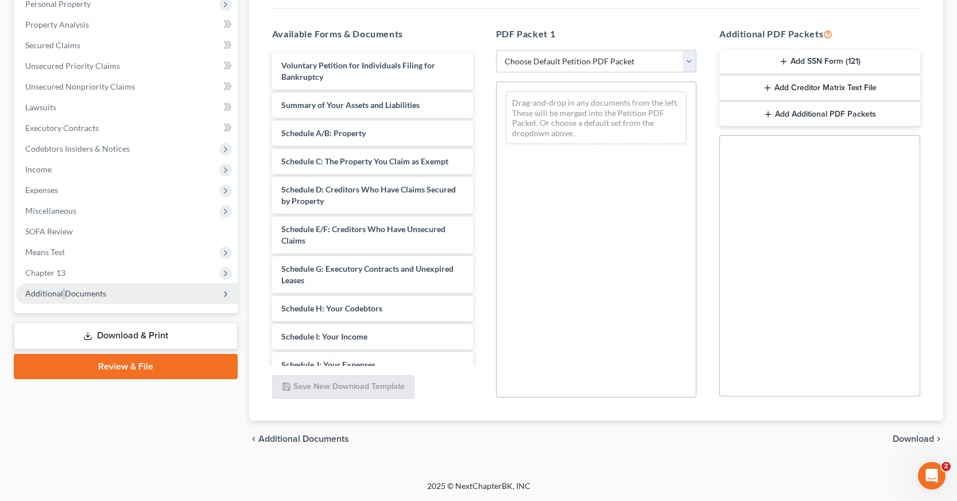
click at [65, 293] on span "Additional Documents" at bounding box center [65, 293] width 81 height 10
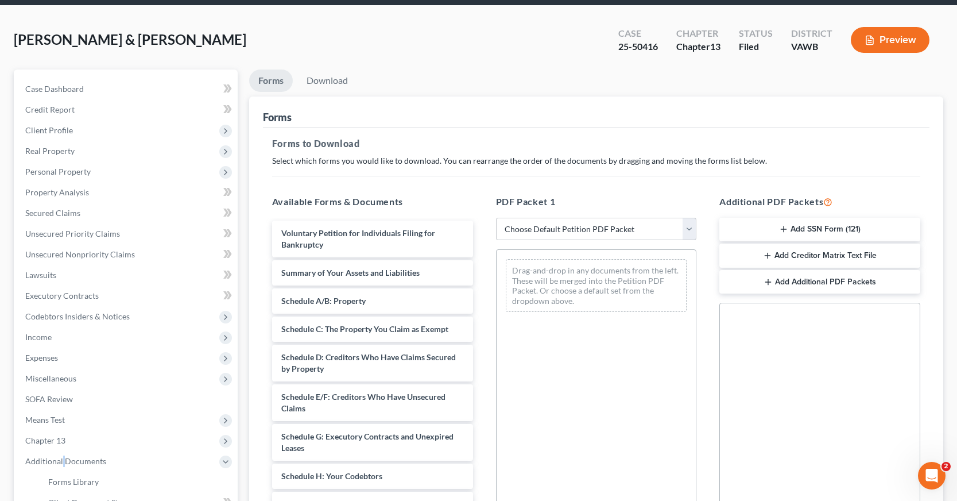
scroll to position [0, 0]
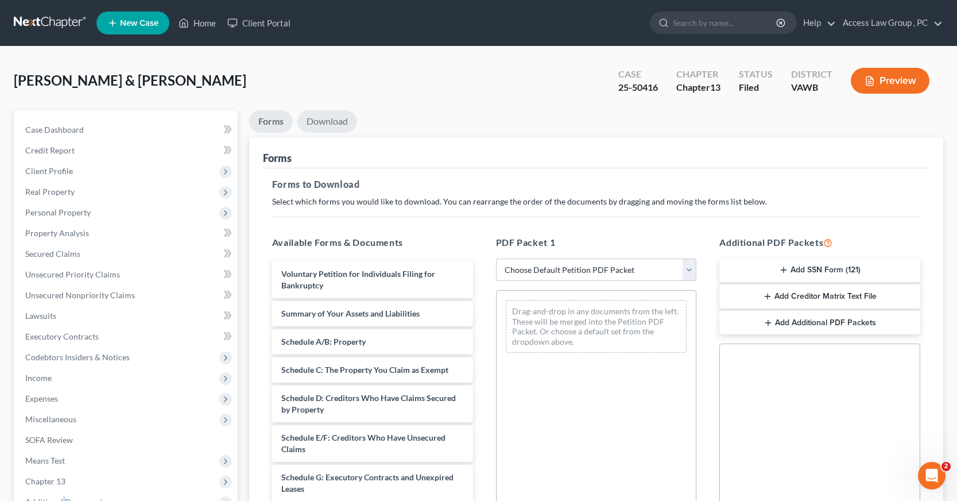
click at [338, 124] on link "Download" at bounding box center [327, 121] width 60 height 22
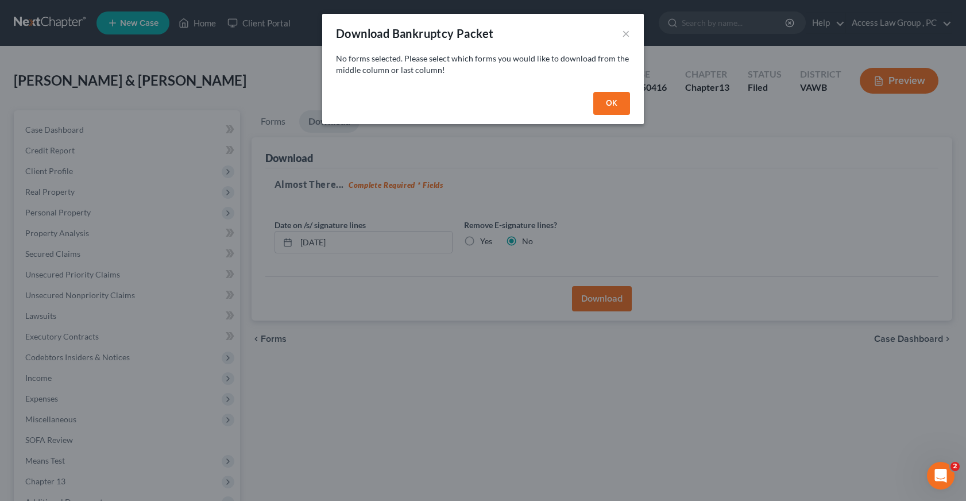
click at [132, 412] on div "Download Bankruptcy Packet × No forms selected. Please select which forms you w…" at bounding box center [483, 250] width 966 height 501
click at [619, 44] on div "Download Bankruptcy Packet ×" at bounding box center [482, 33] width 321 height 39
click at [626, 30] on button "×" at bounding box center [626, 33] width 8 height 14
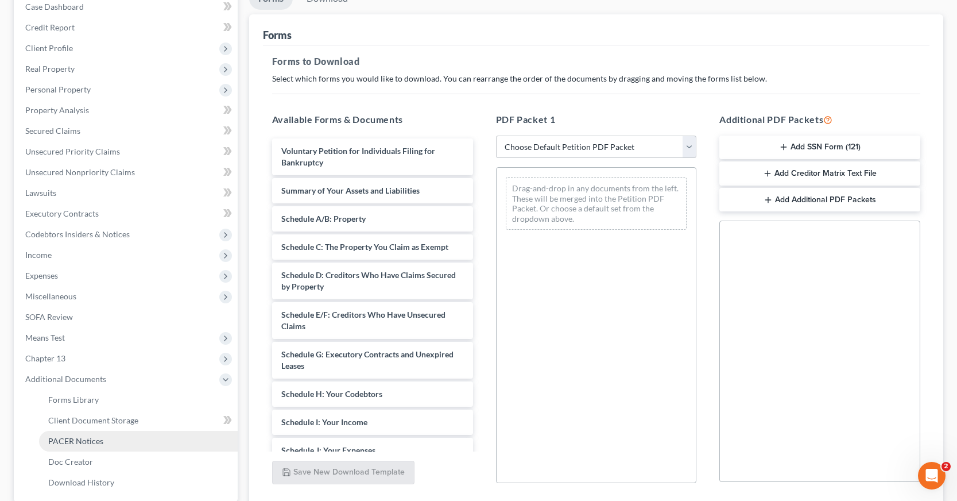
scroll to position [230, 0]
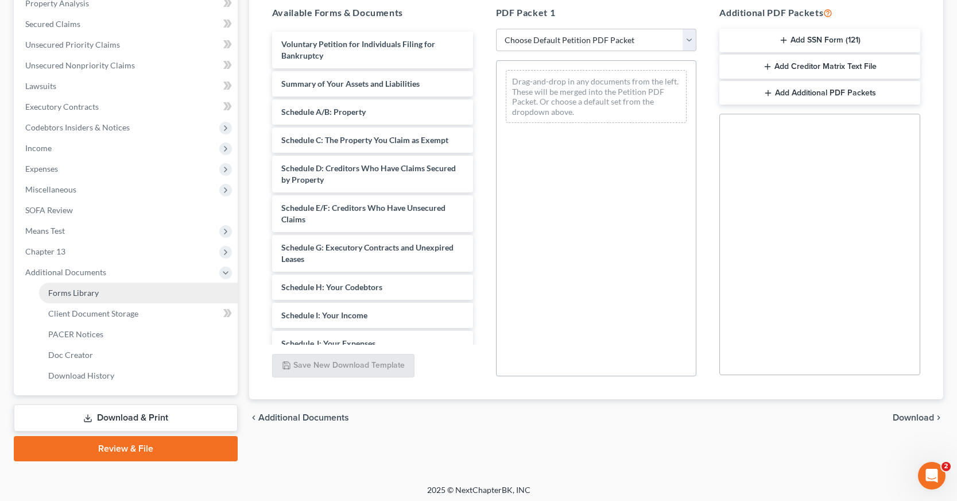
click at [84, 294] on span "Forms Library" at bounding box center [73, 293] width 51 height 10
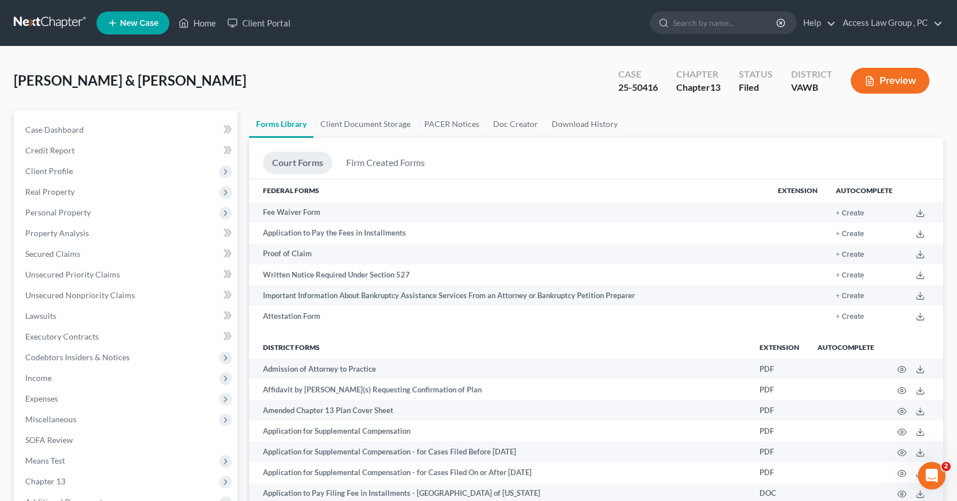
click at [892, 80] on button "Preview" at bounding box center [890, 81] width 79 height 26
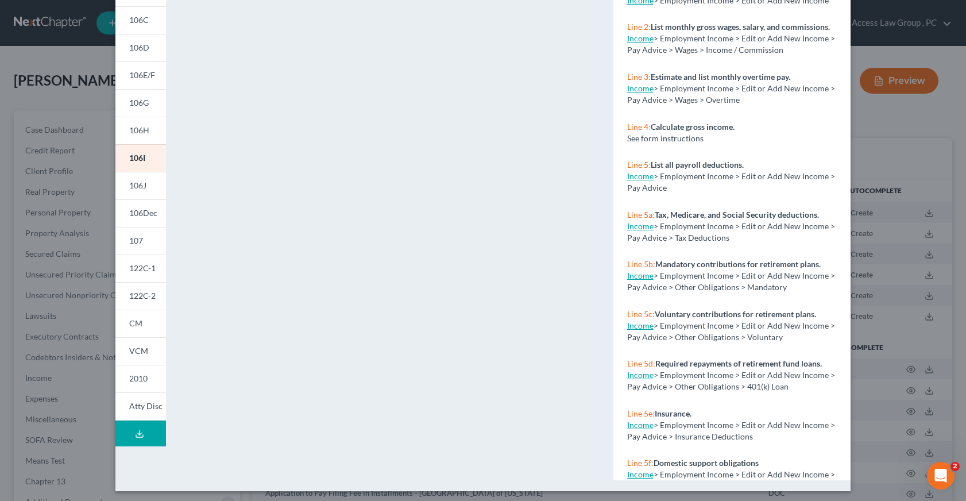
scroll to position [147, 0]
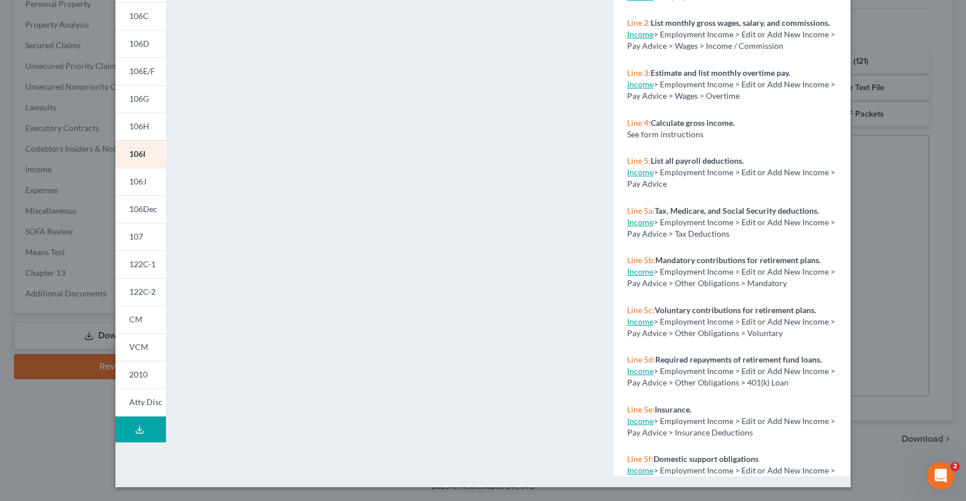
scroll to position [208, 0]
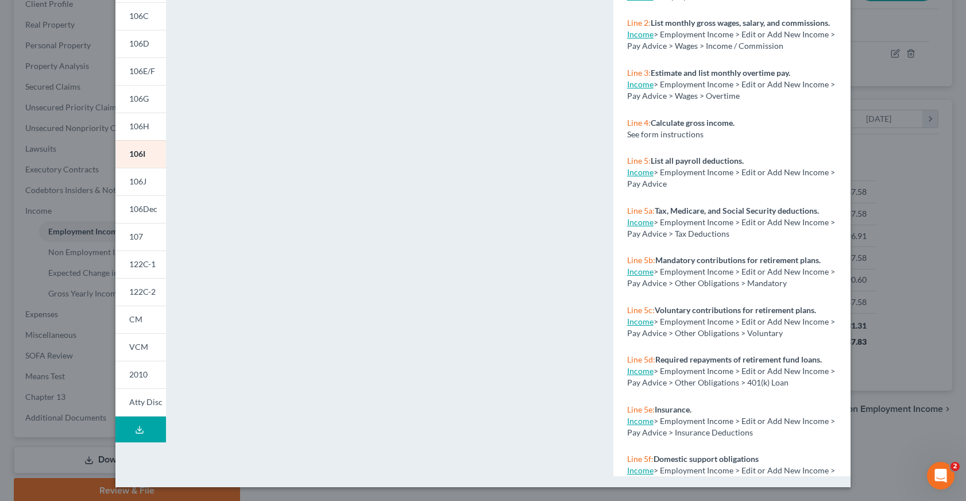
scroll to position [206, 395]
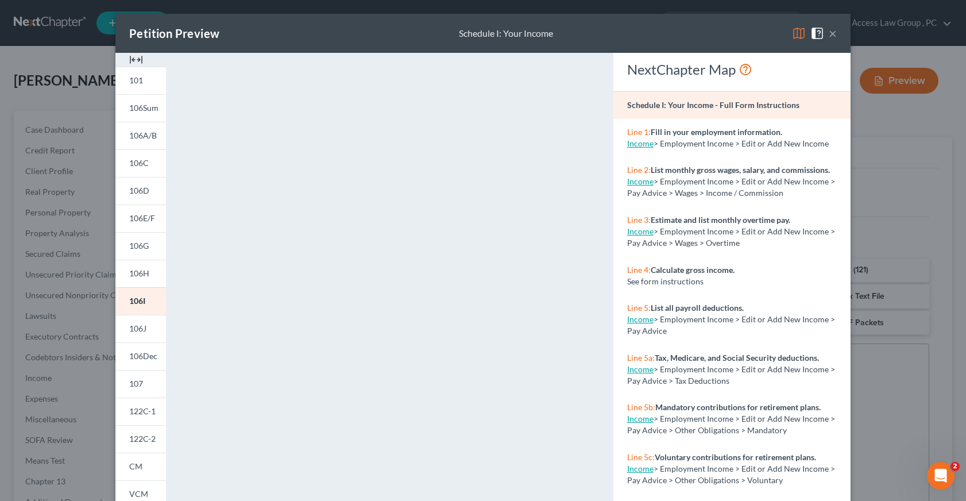
click at [829, 34] on button "×" at bounding box center [832, 33] width 8 height 14
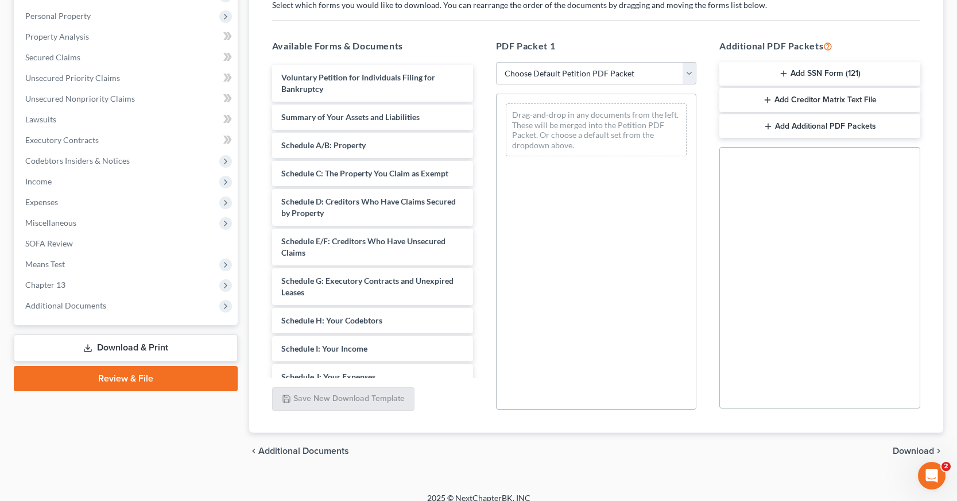
scroll to position [208, 0]
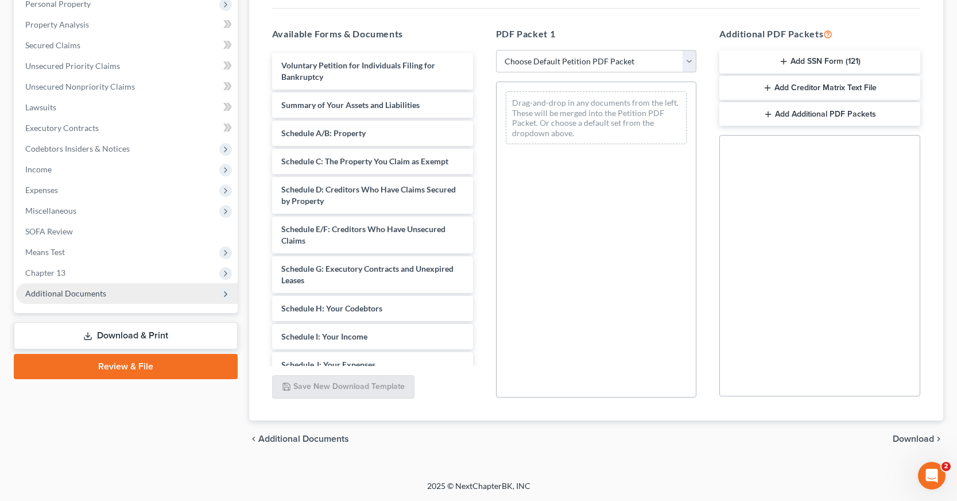
click at [60, 293] on span "Additional Documents" at bounding box center [65, 293] width 81 height 10
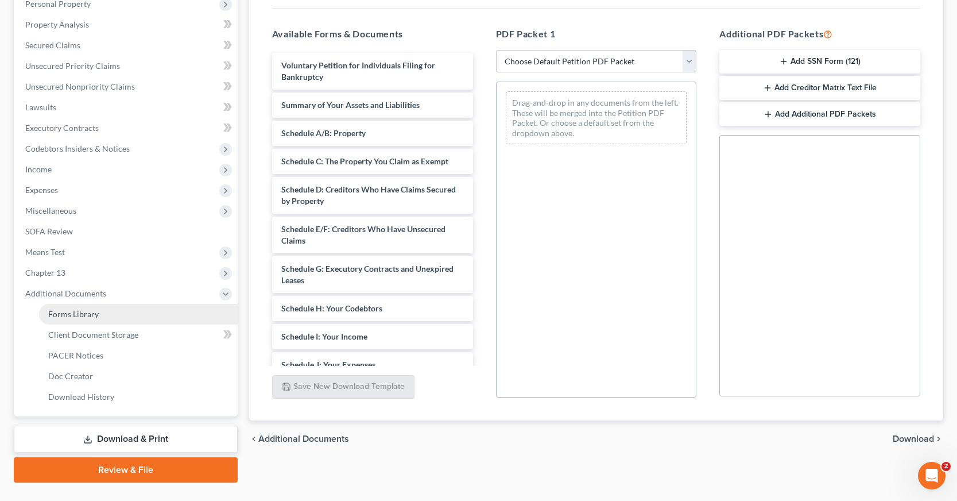
click at [79, 312] on span "Forms Library" at bounding box center [73, 314] width 51 height 10
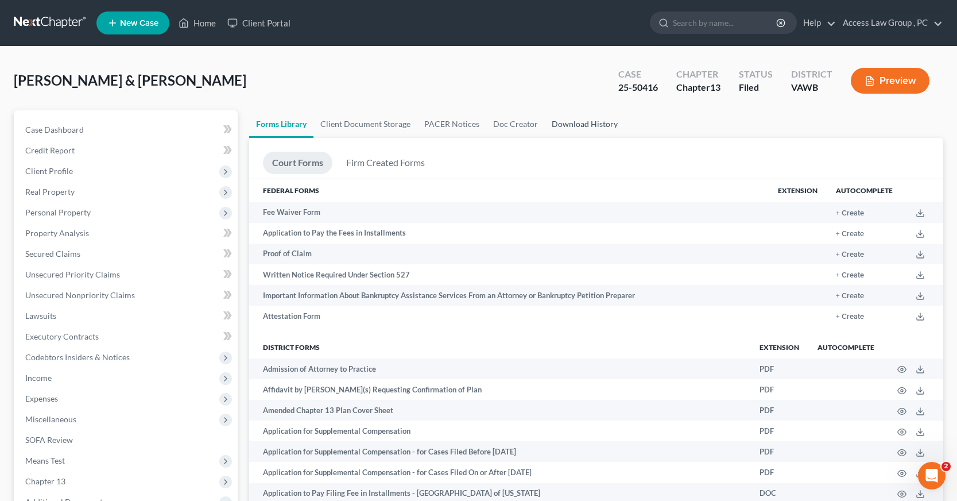
click at [586, 125] on link "Download History" at bounding box center [585, 124] width 80 height 28
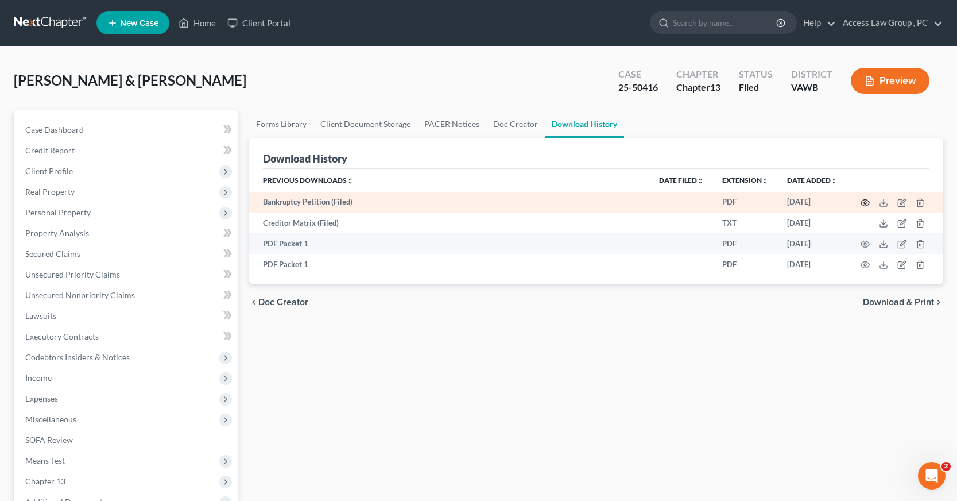
click at [867, 201] on icon "button" at bounding box center [864, 202] width 9 height 9
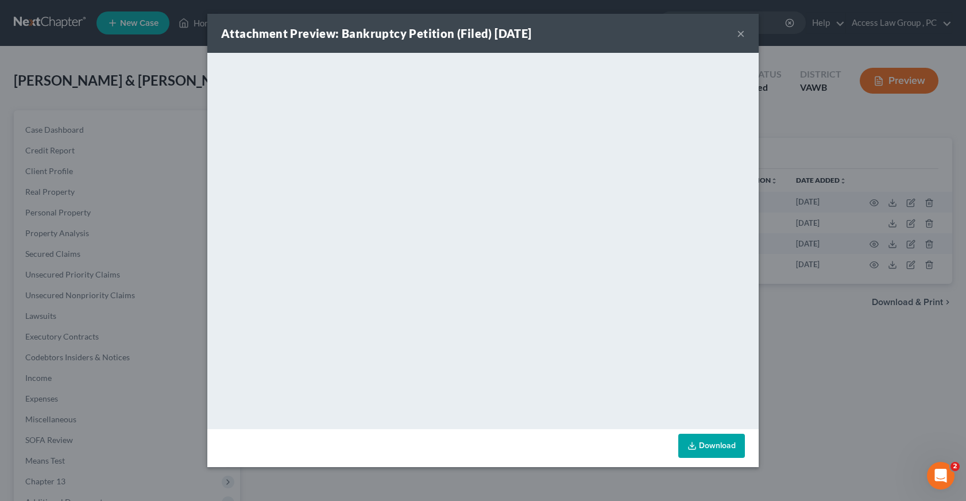
click at [745, 34] on div "Attachment Preview: Bankruptcy Petition (Filed) 07/21/2025 ×" at bounding box center [482, 33] width 551 height 39
click at [741, 33] on button "×" at bounding box center [740, 33] width 8 height 14
click at [741, 33] on div "Attachment Preview: Bankruptcy Petition (Filed) 07/21/2025 × <object ng-attr-da…" at bounding box center [483, 250] width 966 height 501
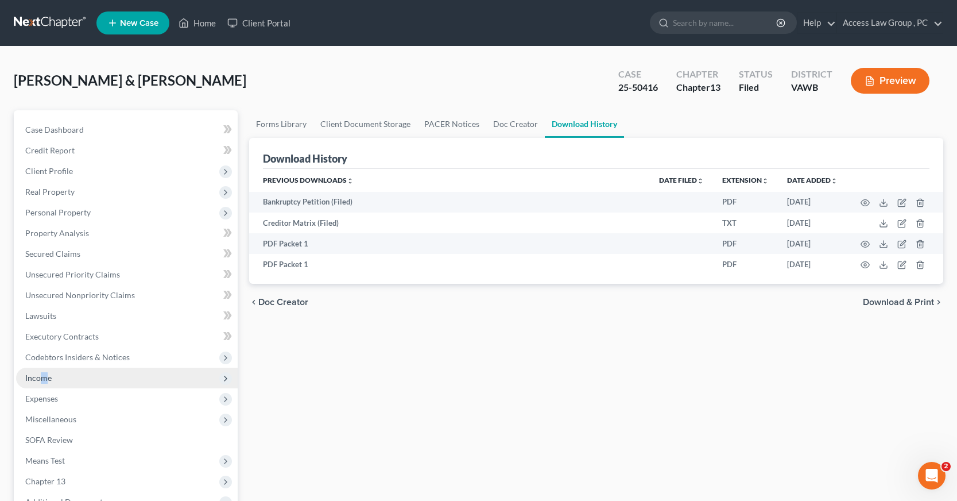
click at [44, 380] on span "Income" at bounding box center [38, 378] width 26 height 10
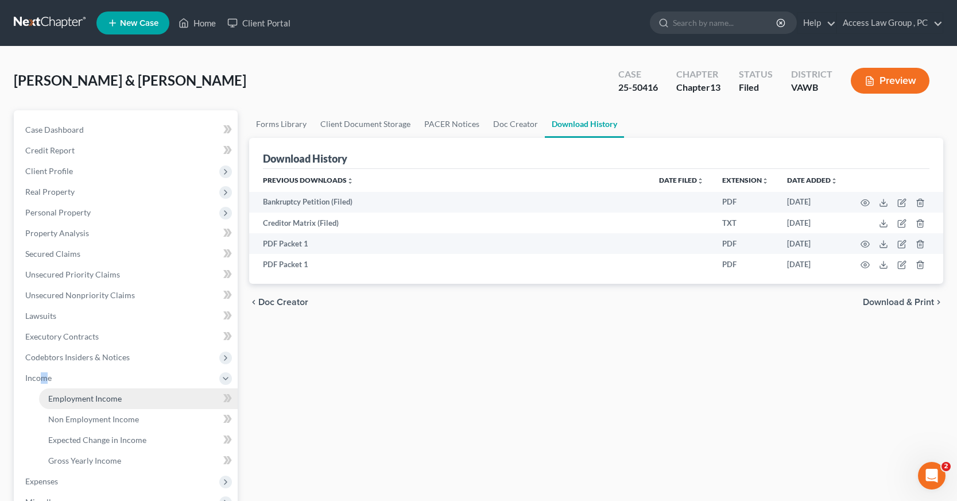
click at [75, 398] on span "Employment Income" at bounding box center [84, 398] width 73 height 10
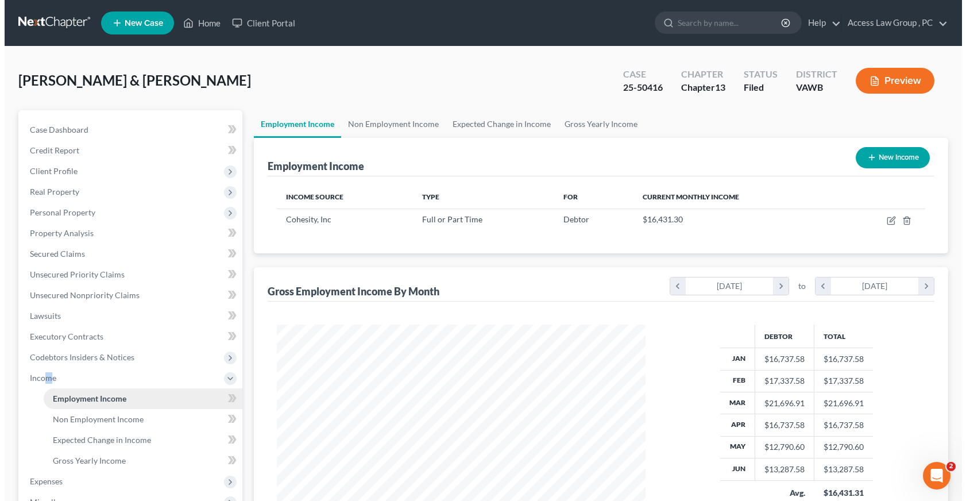
scroll to position [206, 391]
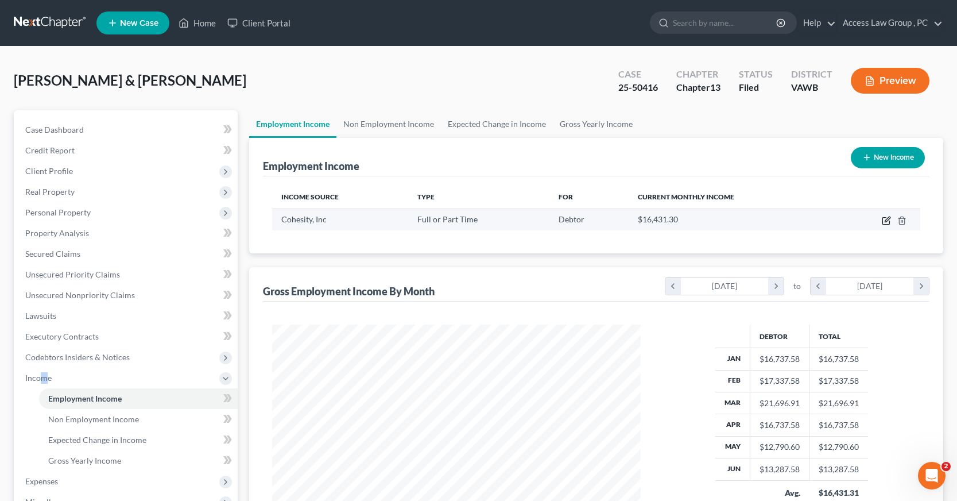
click at [888, 219] on icon "button" at bounding box center [886, 220] width 9 height 9
select select "0"
select select "4"
select select "1"
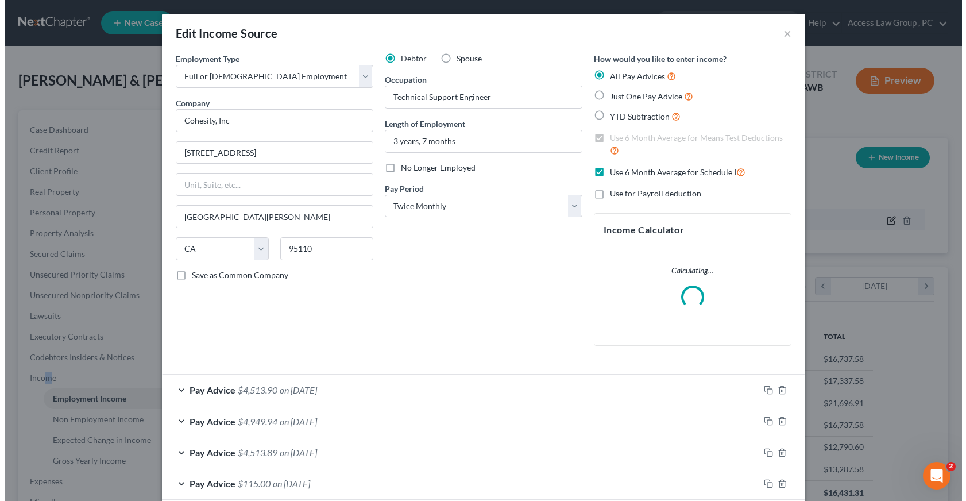
scroll to position [206, 395]
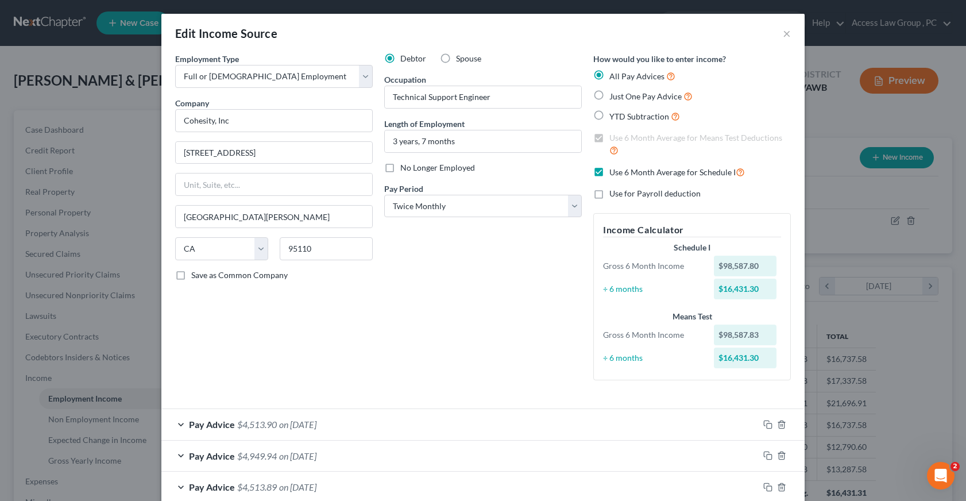
click at [609, 136] on label "Use 6 Month Average for Means Test Deductions" at bounding box center [699, 144] width 181 height 25
click at [609, 92] on label "Just One Pay Advice" at bounding box center [650, 96] width 83 height 13
click at [614, 92] on input "Just One Pay Advice" at bounding box center [617, 93] width 7 height 7
radio input "true"
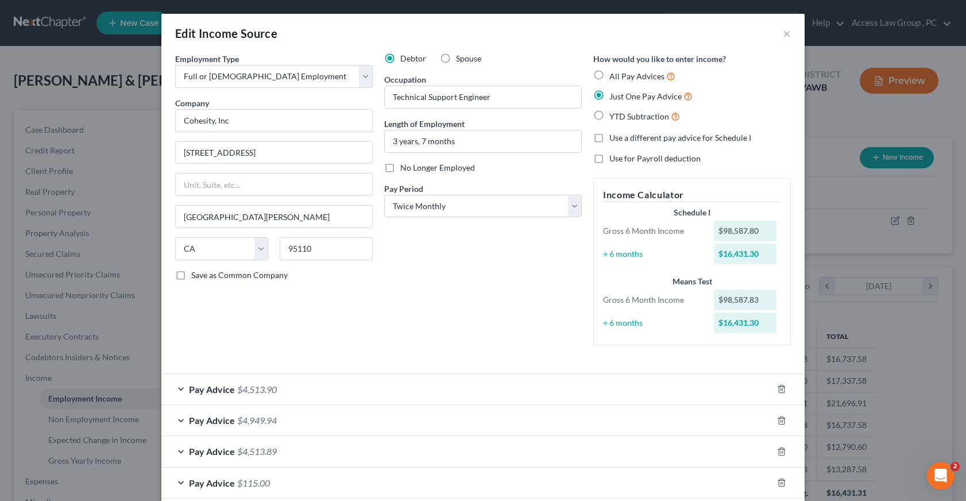
click at [609, 117] on label "YTD Subtraction" at bounding box center [644, 116] width 71 height 13
click at [614, 117] on input "YTD Subtraction" at bounding box center [617, 113] width 7 height 7
radio input "true"
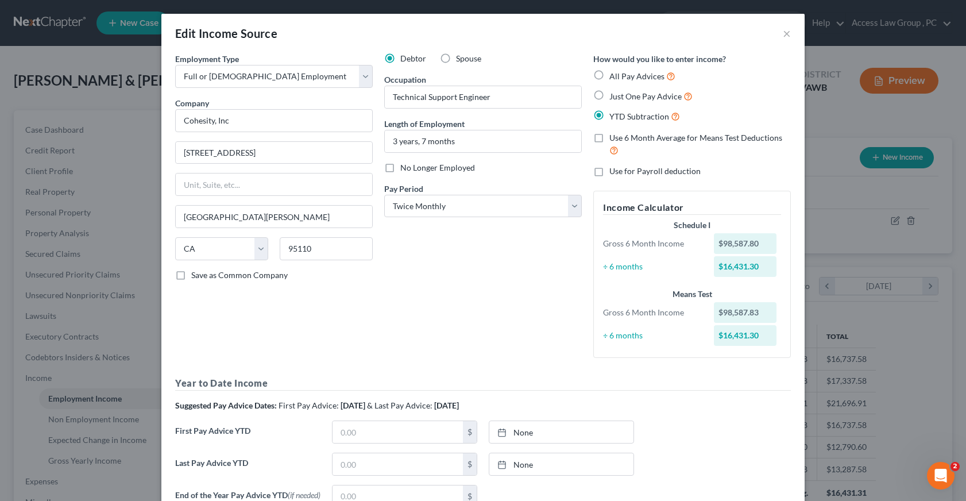
click at [609, 138] on label "Use 6 Month Average for Means Test Deductions" at bounding box center [699, 144] width 181 height 25
click at [614, 138] on input "Use 6 Month Average for Means Test Deductions" at bounding box center [617, 135] width 7 height 7
checkbox input "true"
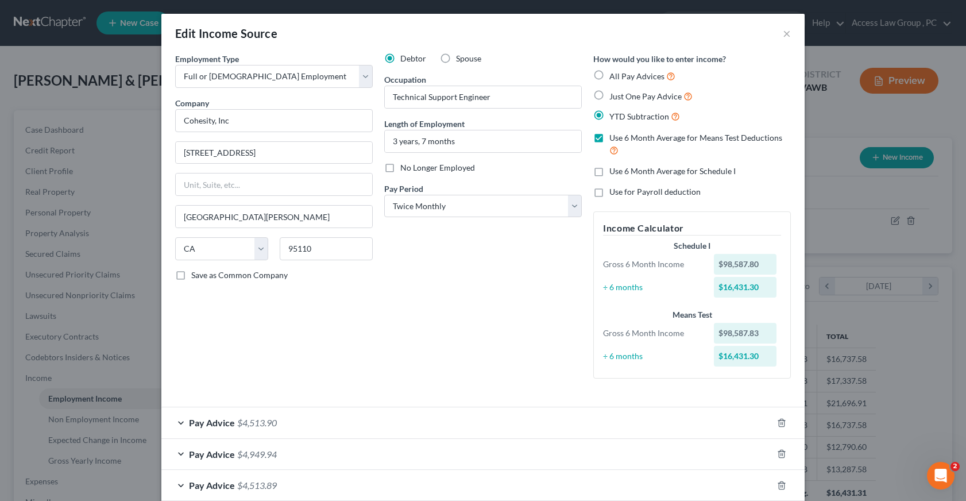
click at [609, 173] on label "Use 6 Month Average for Schedule I" at bounding box center [672, 170] width 126 height 11
click at [614, 173] on input "Use 6 Month Average for Schedule I" at bounding box center [617, 168] width 7 height 7
checkbox input "true"
click at [609, 197] on label "Use for Payroll deduction" at bounding box center [654, 191] width 91 height 11
click at [614, 193] on input "Use for Payroll deduction" at bounding box center [617, 189] width 7 height 7
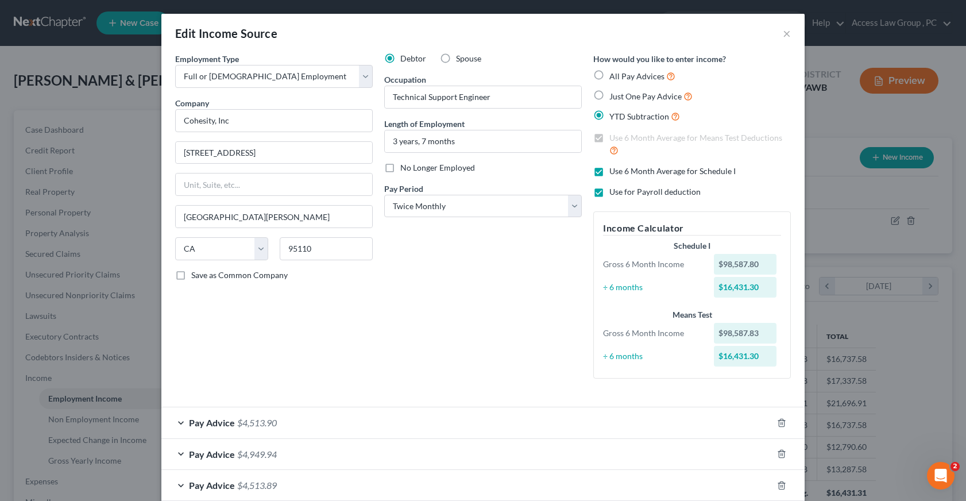
click at [609, 191] on label "Use for Payroll deduction" at bounding box center [654, 191] width 91 height 11
click at [614, 191] on input "Use for Payroll deduction" at bounding box center [617, 189] width 7 height 7
checkbox input "false"
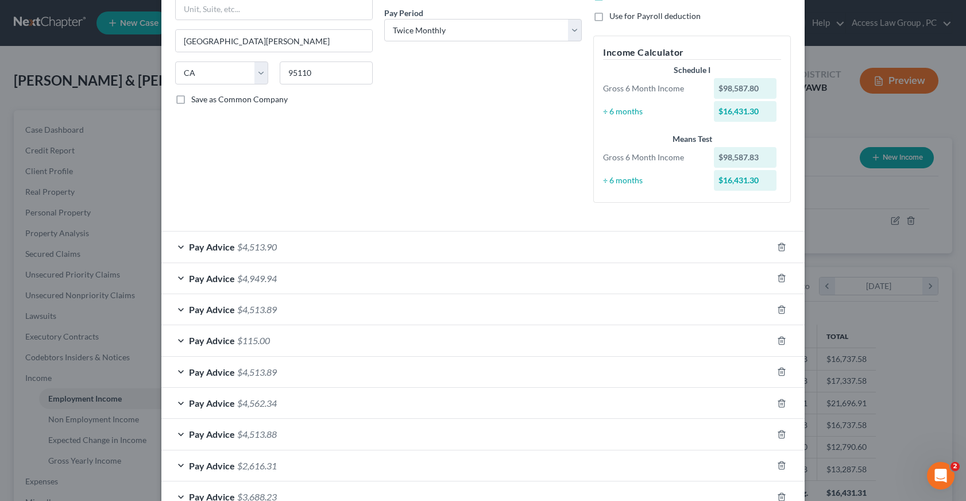
scroll to position [115, 0]
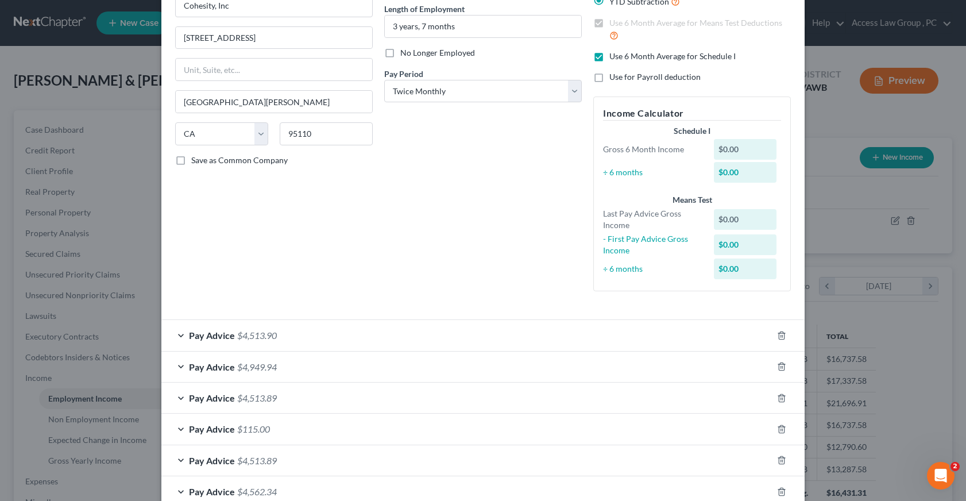
click at [602, 64] on div "How would you like to enter income? All Pay Advices Just One Pay Advice YTD Sub…" at bounding box center [691, 119] width 209 height 362
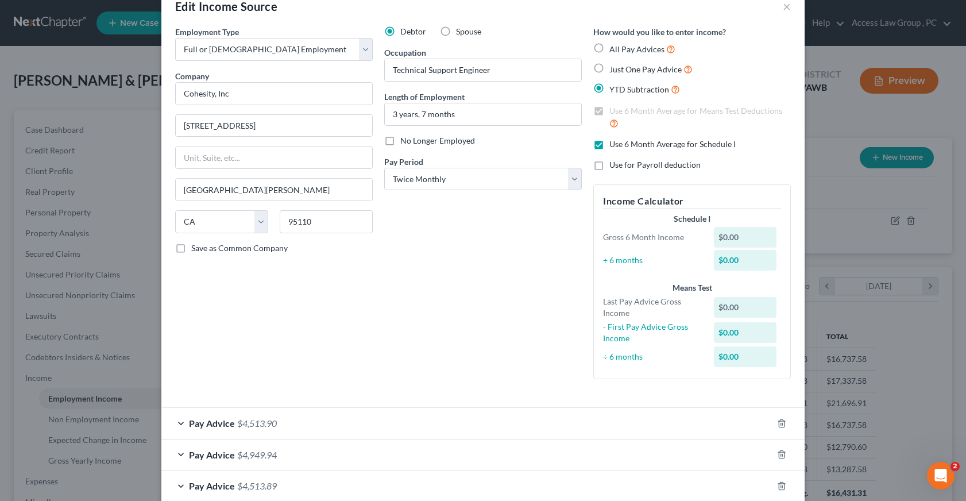
scroll to position [0, 0]
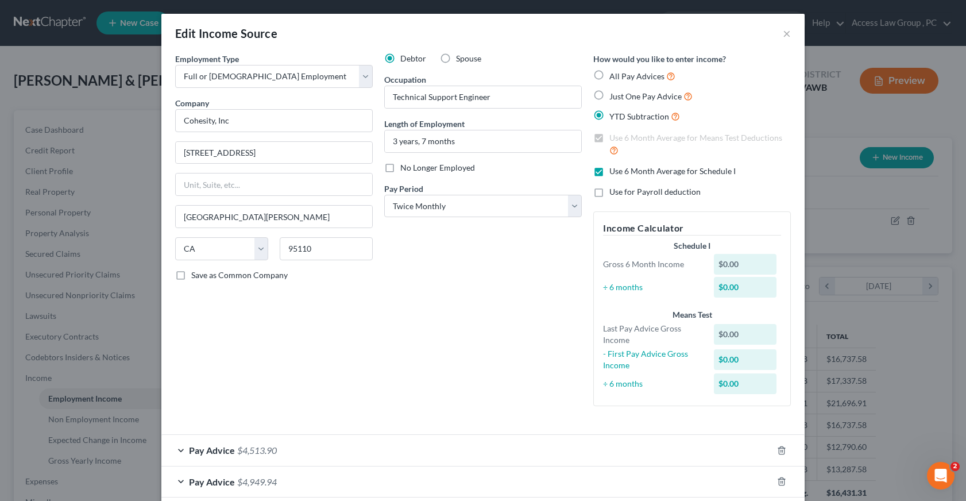
click at [609, 76] on label "All Pay Advices" at bounding box center [642, 75] width 66 height 13
click at [614, 76] on input "All Pay Advices" at bounding box center [617, 72] width 7 height 7
radio input "true"
checkbox input "false"
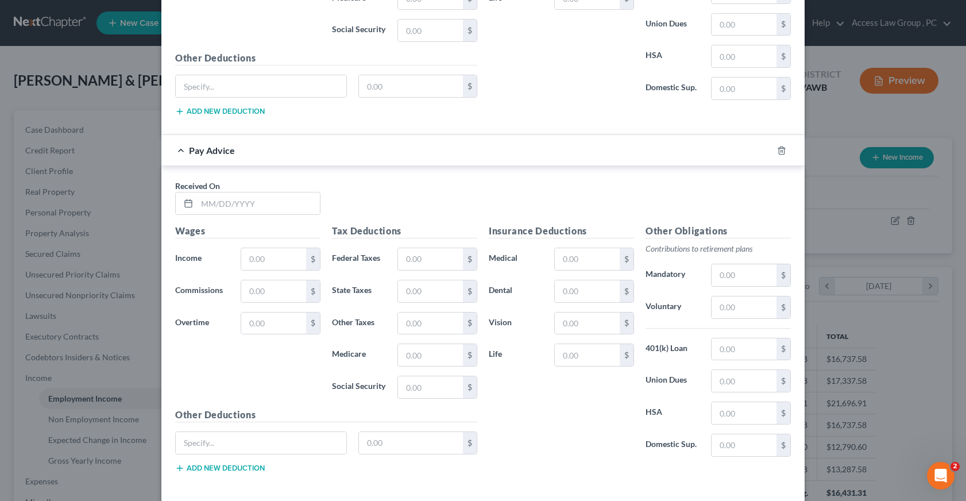
scroll to position [1245, 0]
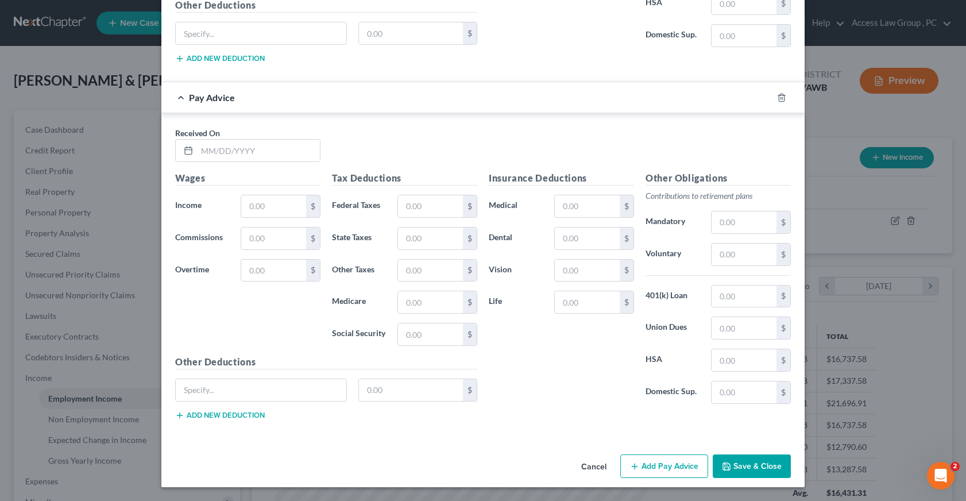
click at [749, 462] on button "Save & Close" at bounding box center [751, 466] width 78 height 24
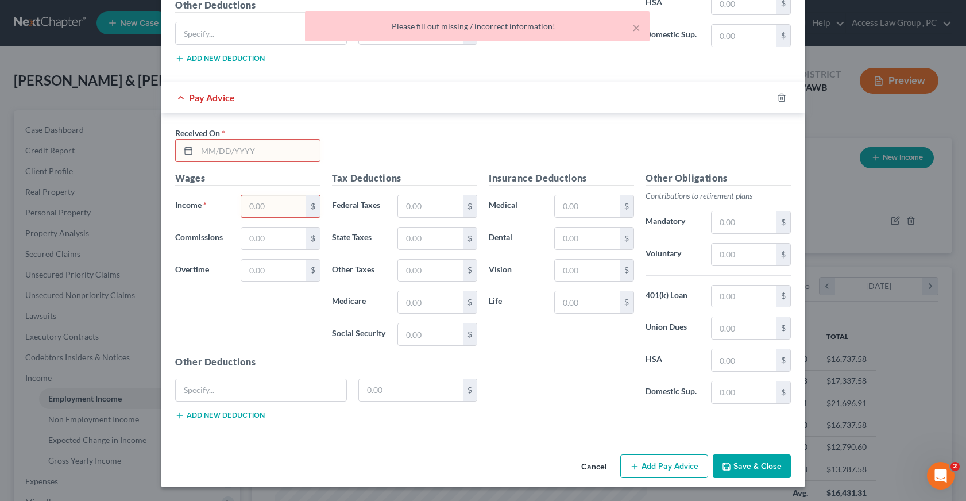
click at [589, 466] on button "Cancel" at bounding box center [594, 466] width 44 height 23
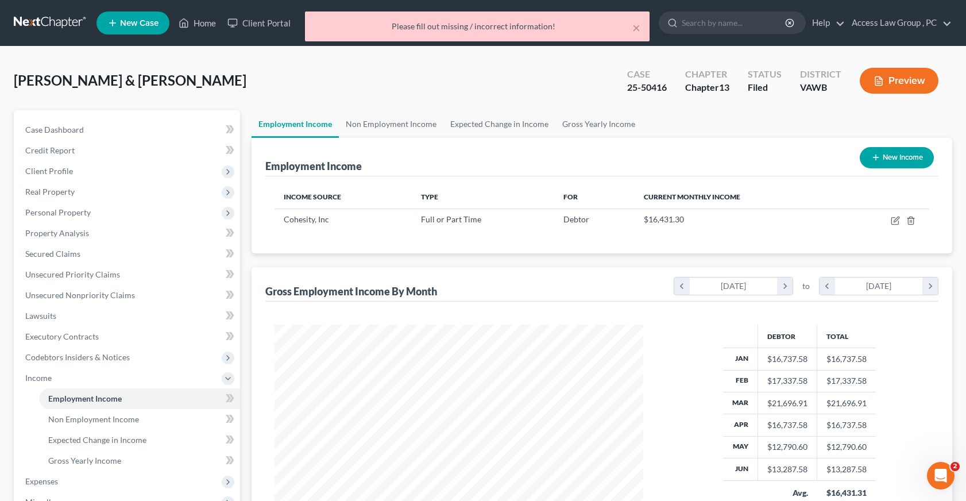
scroll to position [573828, 573642]
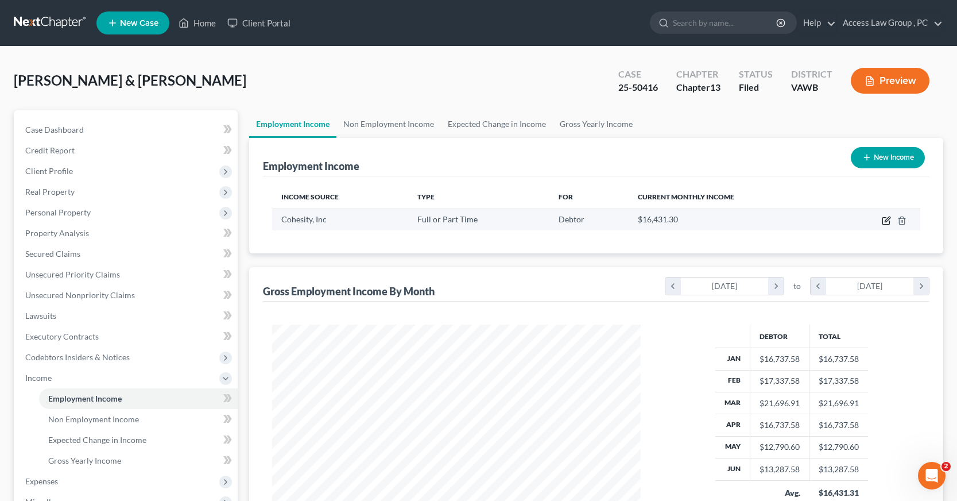
click at [887, 219] on icon "button" at bounding box center [887, 218] width 5 height 5
select select "0"
select select "4"
select select "1"
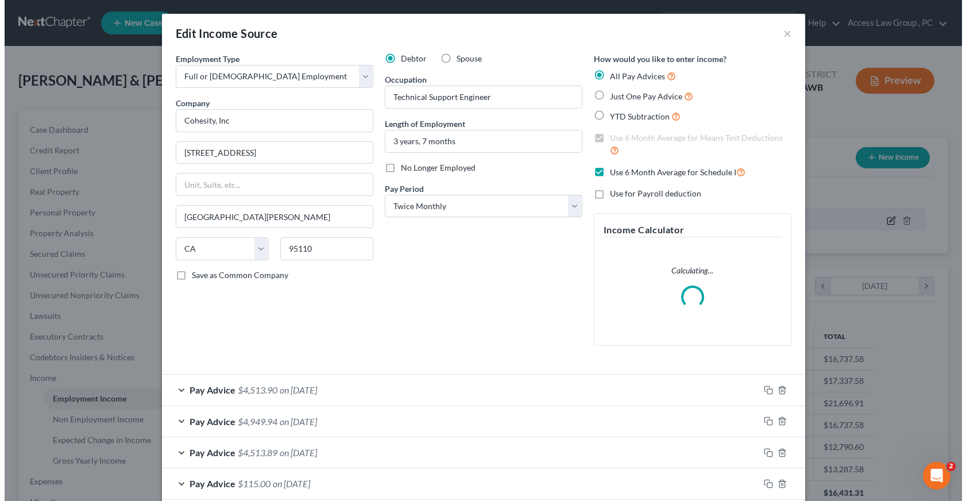
scroll to position [206, 395]
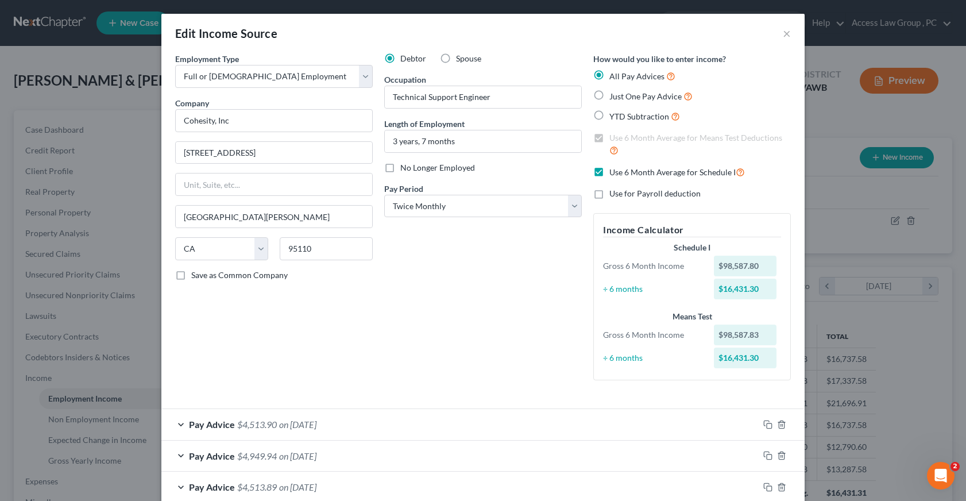
click at [464, 303] on div "Debtor Spouse Occupation Technical Support Engineer Length of Employment 3 year…" at bounding box center [482, 221] width 209 height 336
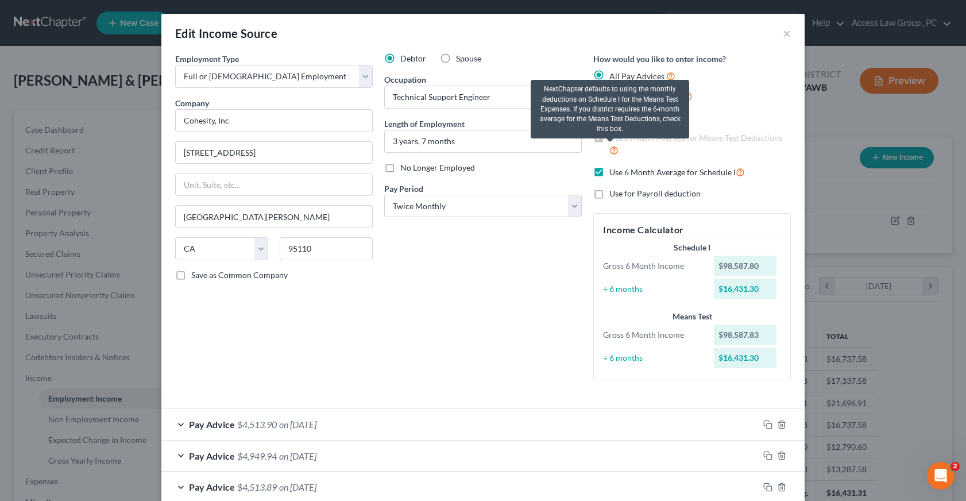
click at [609, 149] on icon at bounding box center [613, 149] width 9 height 11
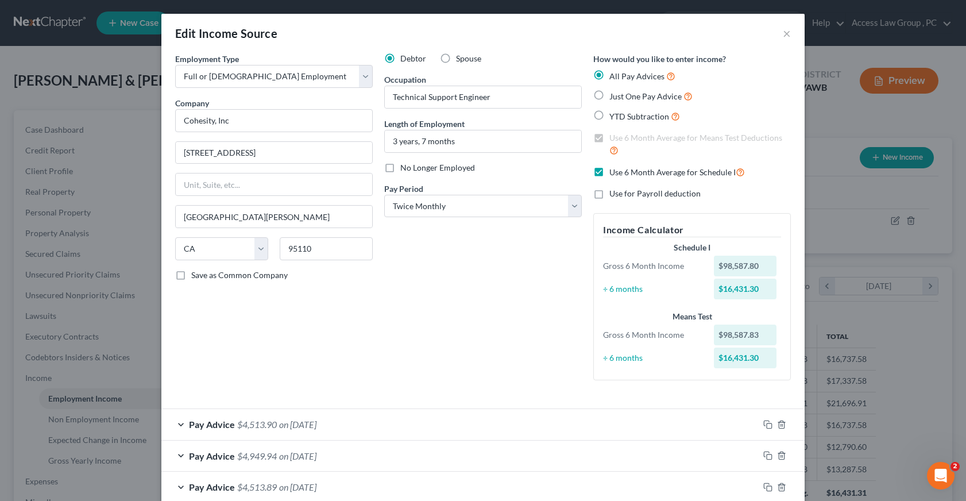
click at [688, 192] on span "Use for Payroll deduction" at bounding box center [654, 193] width 91 height 10
click at [621, 192] on input "Use for Payroll deduction" at bounding box center [617, 191] width 7 height 7
checkbox input "true"
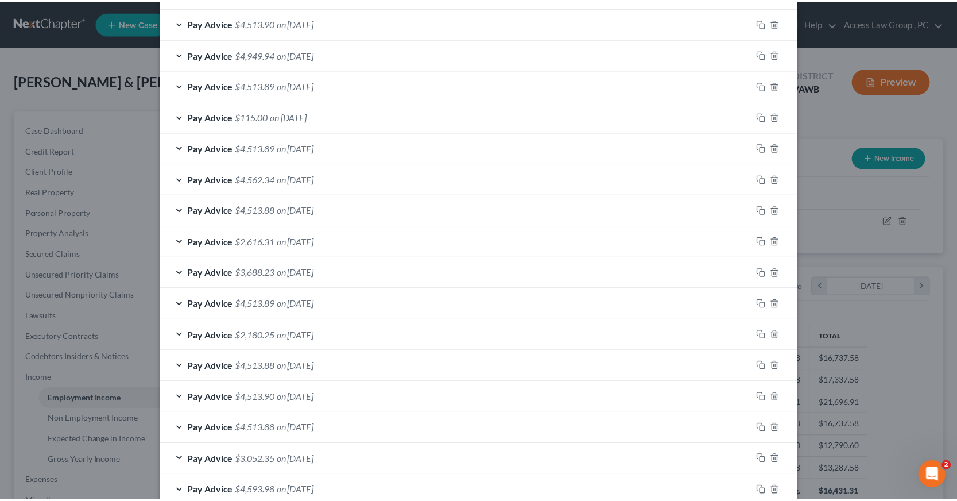
scroll to position [533, 0]
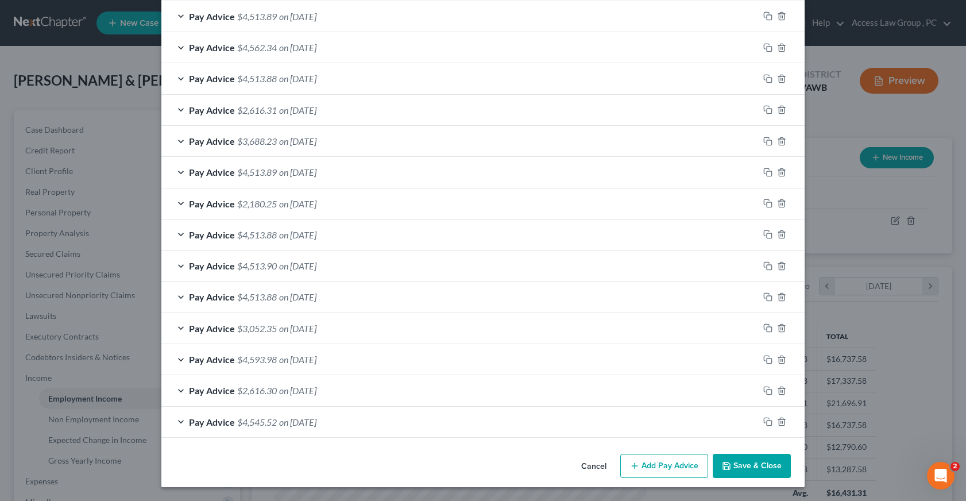
click at [769, 465] on button "Save & Close" at bounding box center [751, 465] width 78 height 24
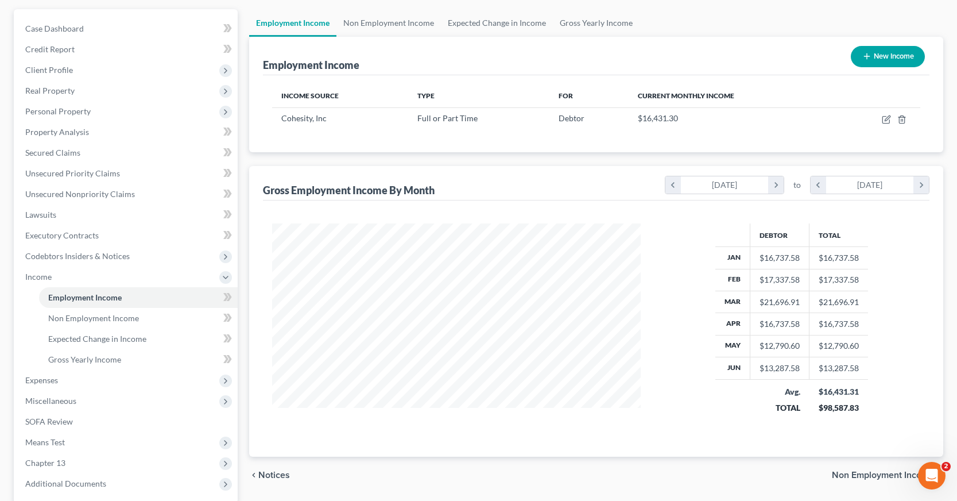
scroll to position [115, 0]
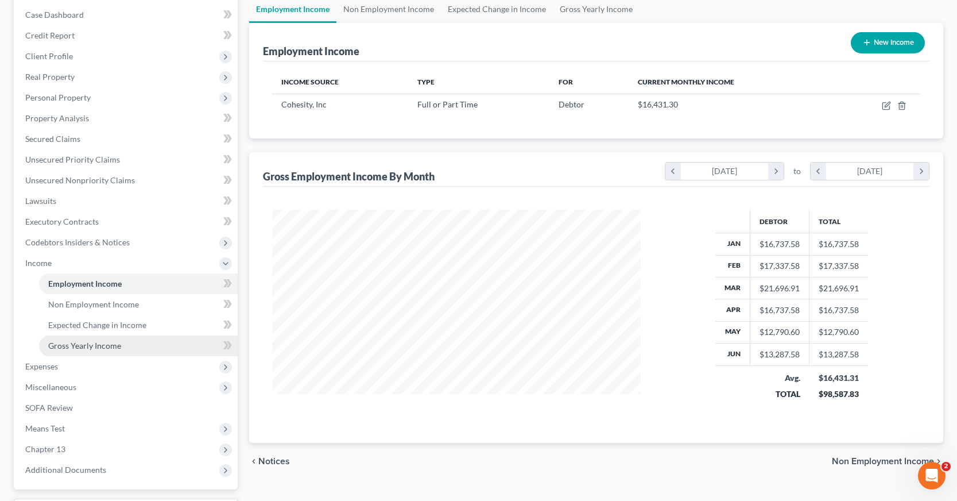
click at [68, 343] on span "Gross Yearly Income" at bounding box center [84, 345] width 73 height 10
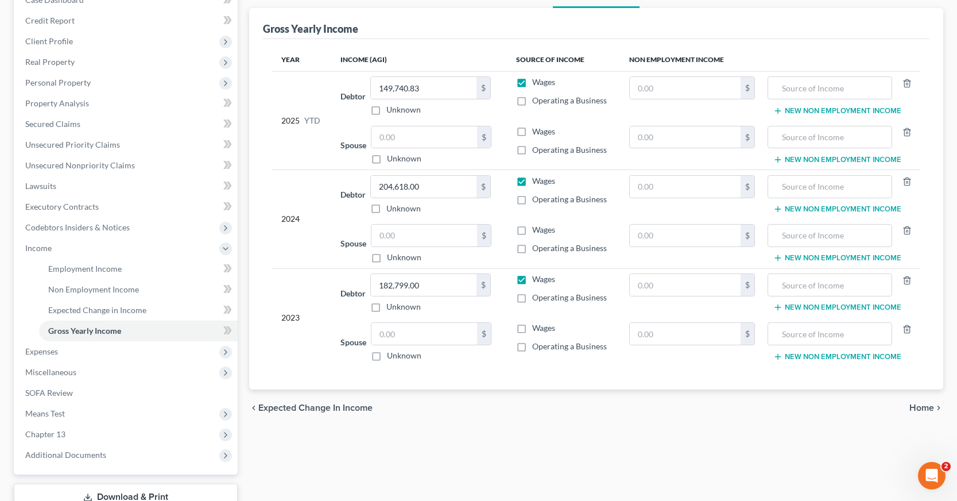
scroll to position [213, 0]
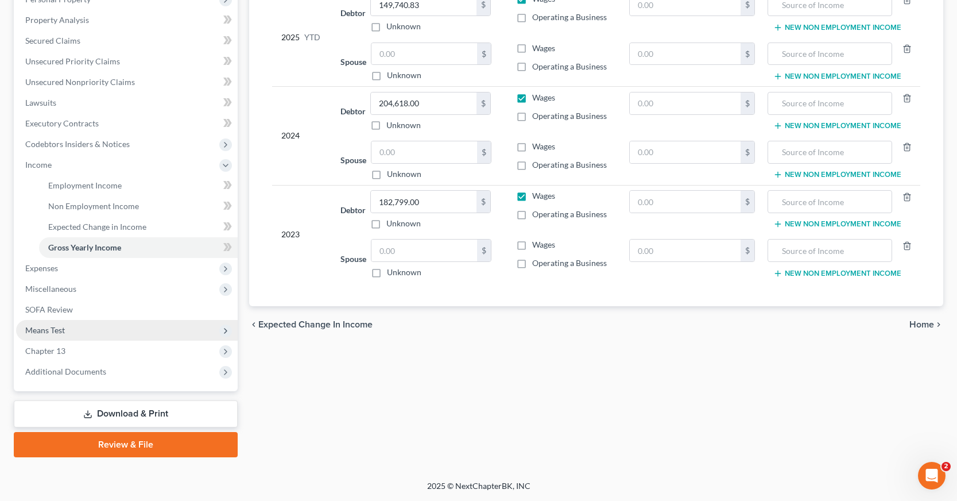
click at [60, 331] on span "Means Test" at bounding box center [45, 330] width 40 height 10
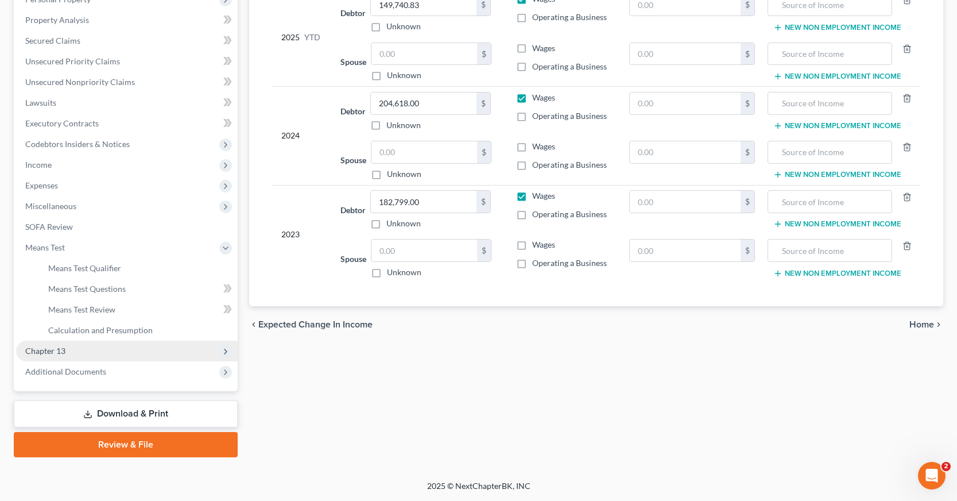
click at [58, 350] on span "Chapter 13" at bounding box center [45, 351] width 40 height 10
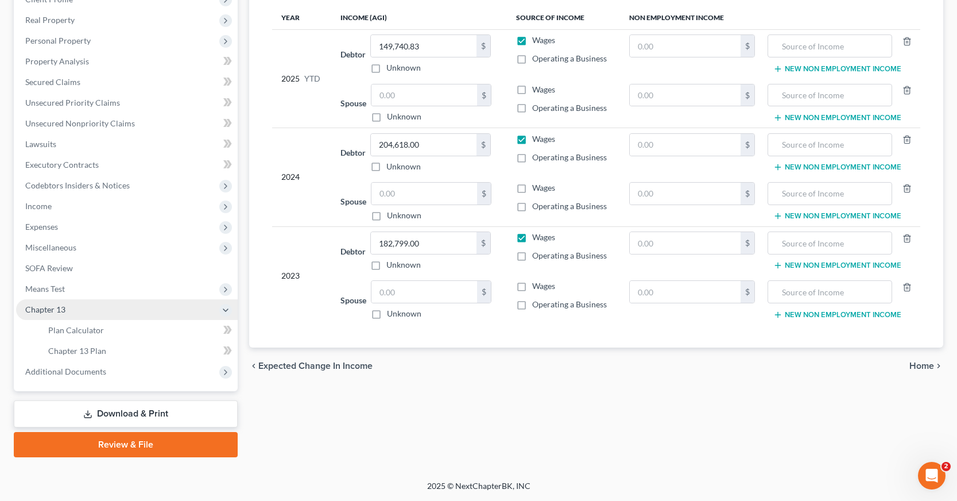
scroll to position [172, 0]
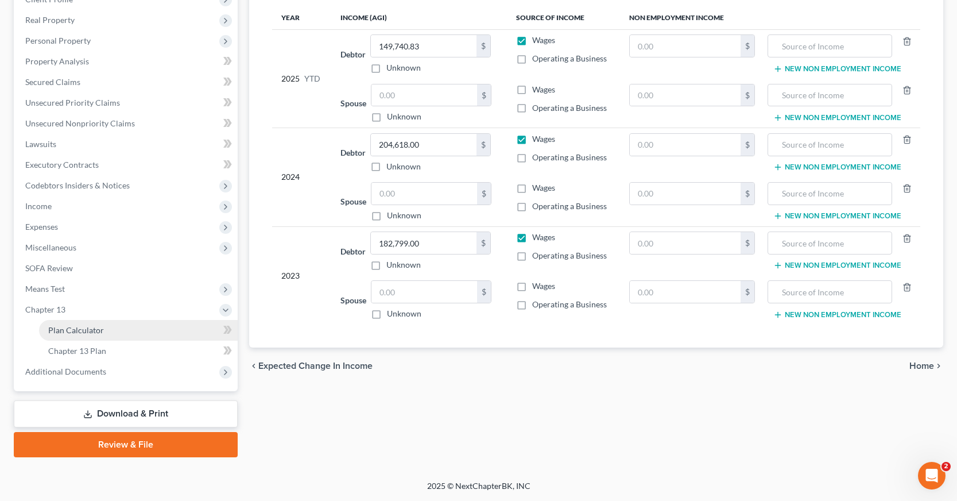
click at [90, 330] on span "Plan Calculator" at bounding box center [76, 330] width 56 height 10
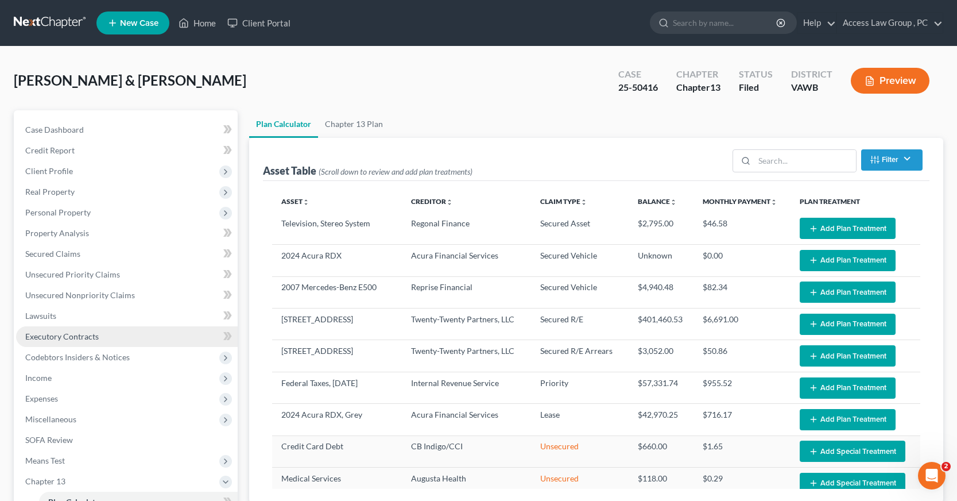
select select "59"
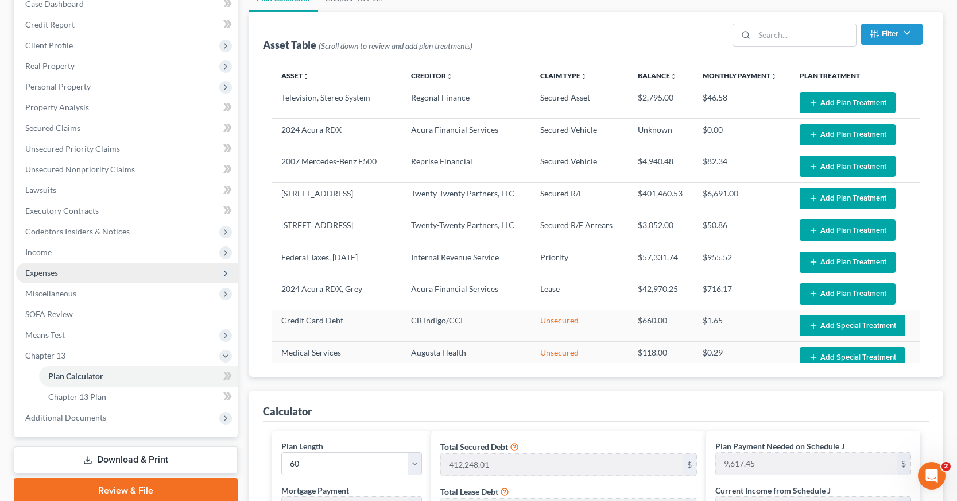
scroll to position [230, 0]
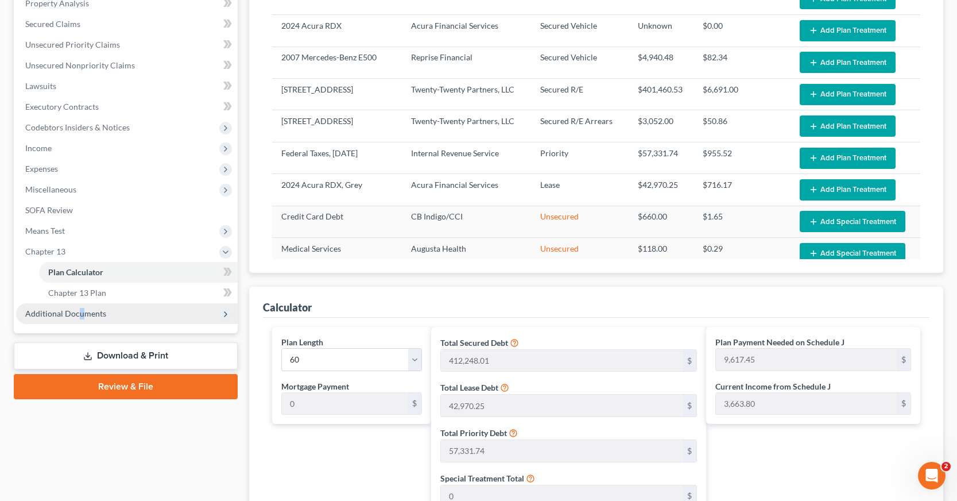
click at [80, 311] on span "Additional Documents" at bounding box center [65, 313] width 81 height 10
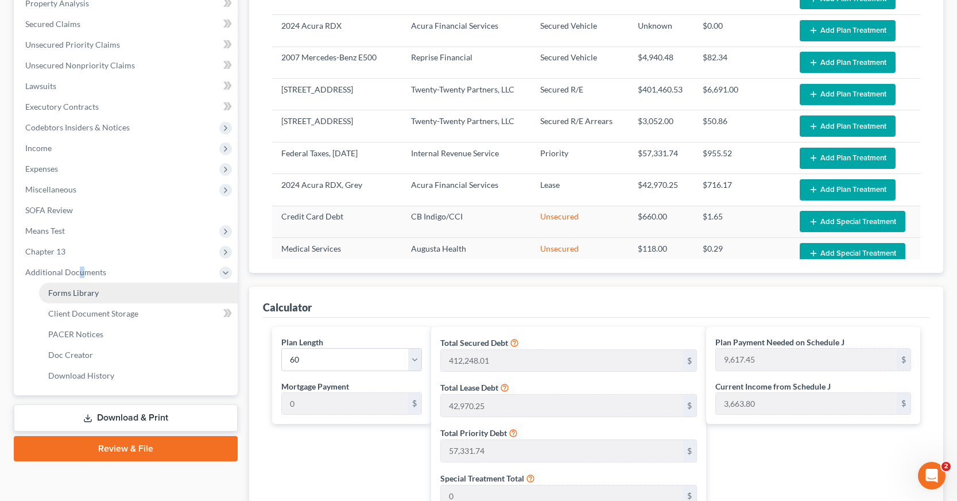
click at [89, 290] on span "Forms Library" at bounding box center [73, 293] width 51 height 10
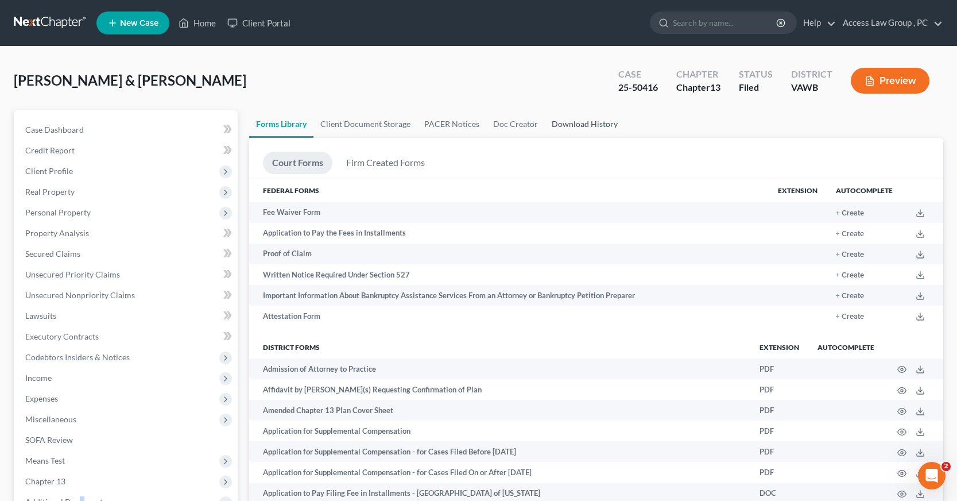
click at [597, 121] on link "Download History" at bounding box center [585, 124] width 80 height 28
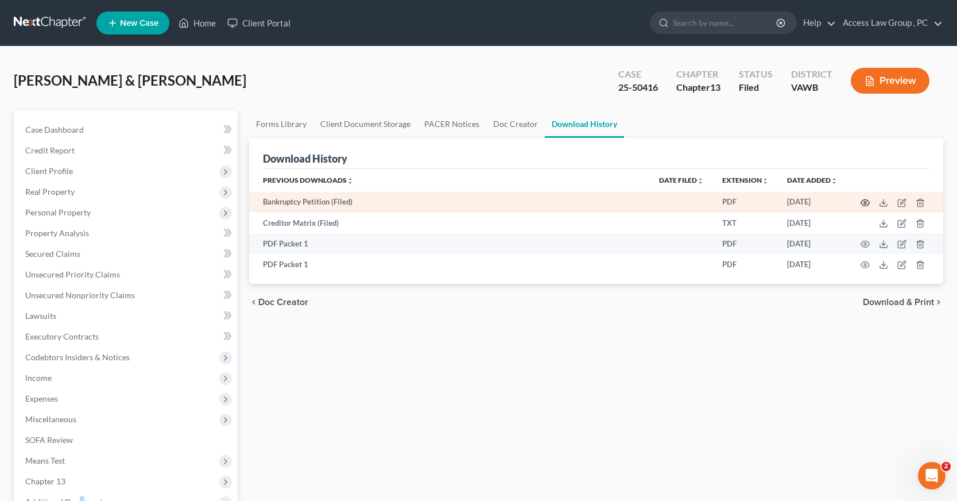
click at [864, 201] on icon "button" at bounding box center [864, 202] width 9 height 9
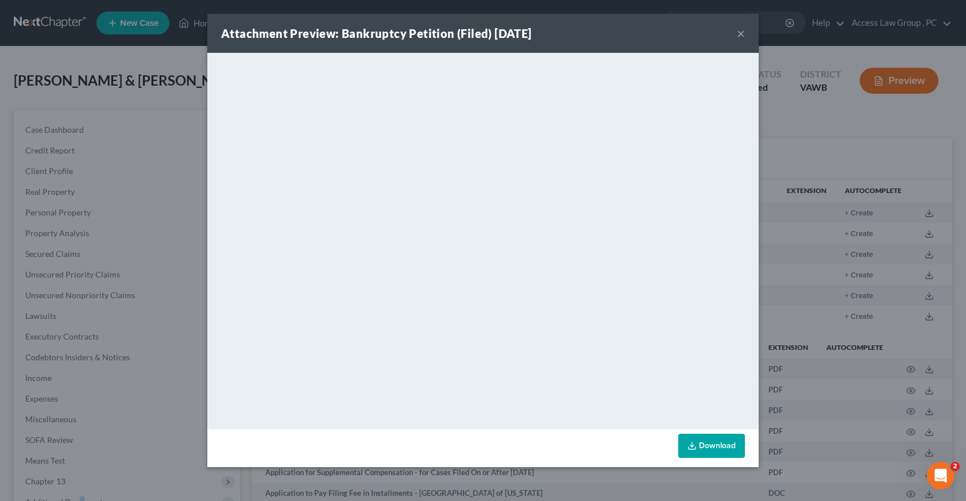
click at [738, 32] on button "×" at bounding box center [740, 33] width 8 height 14
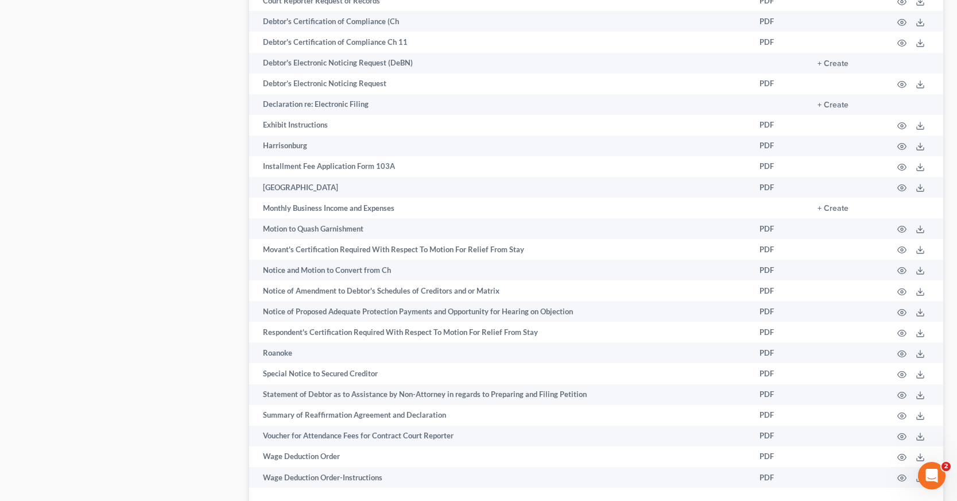
scroll to position [746, 0]
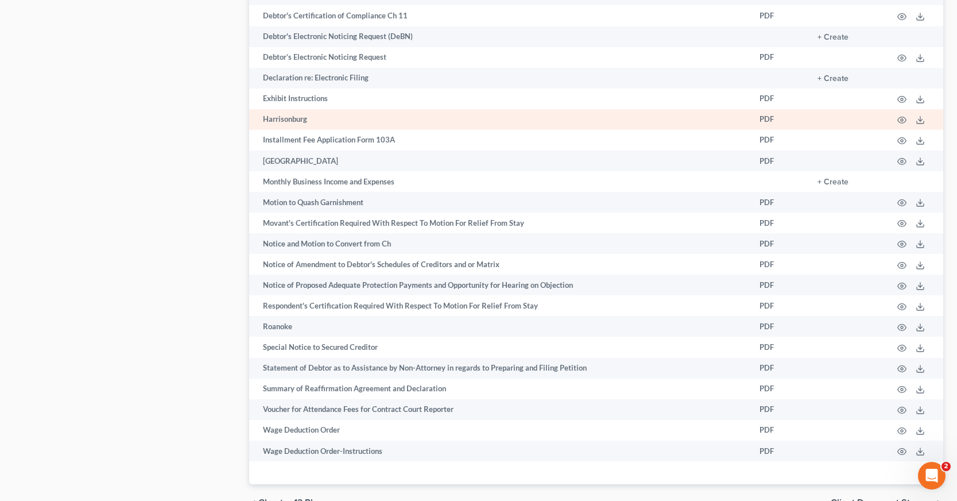
click at [311, 119] on td "Harrisonburg" at bounding box center [499, 119] width 501 height 21
click at [320, 124] on td "Harrisonburg" at bounding box center [499, 119] width 501 height 21
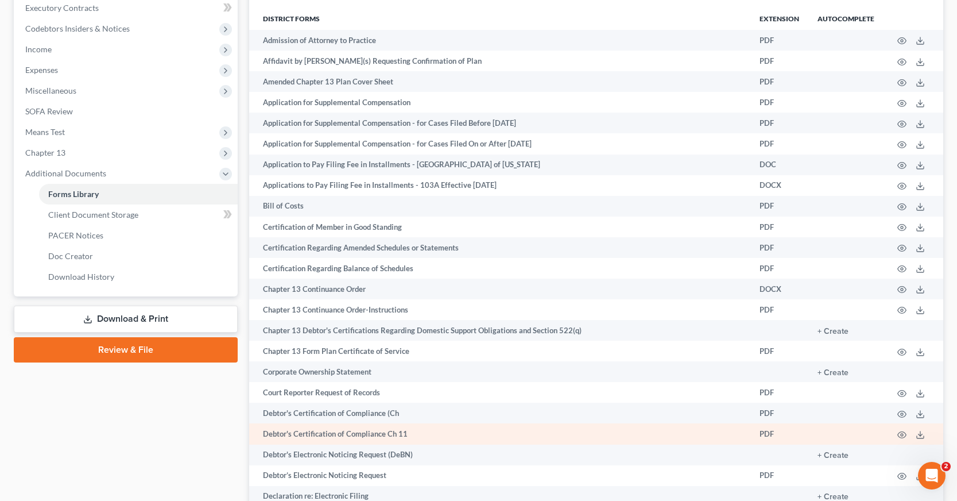
scroll to position [287, 0]
